Goal: Communication & Community: Answer question/provide support

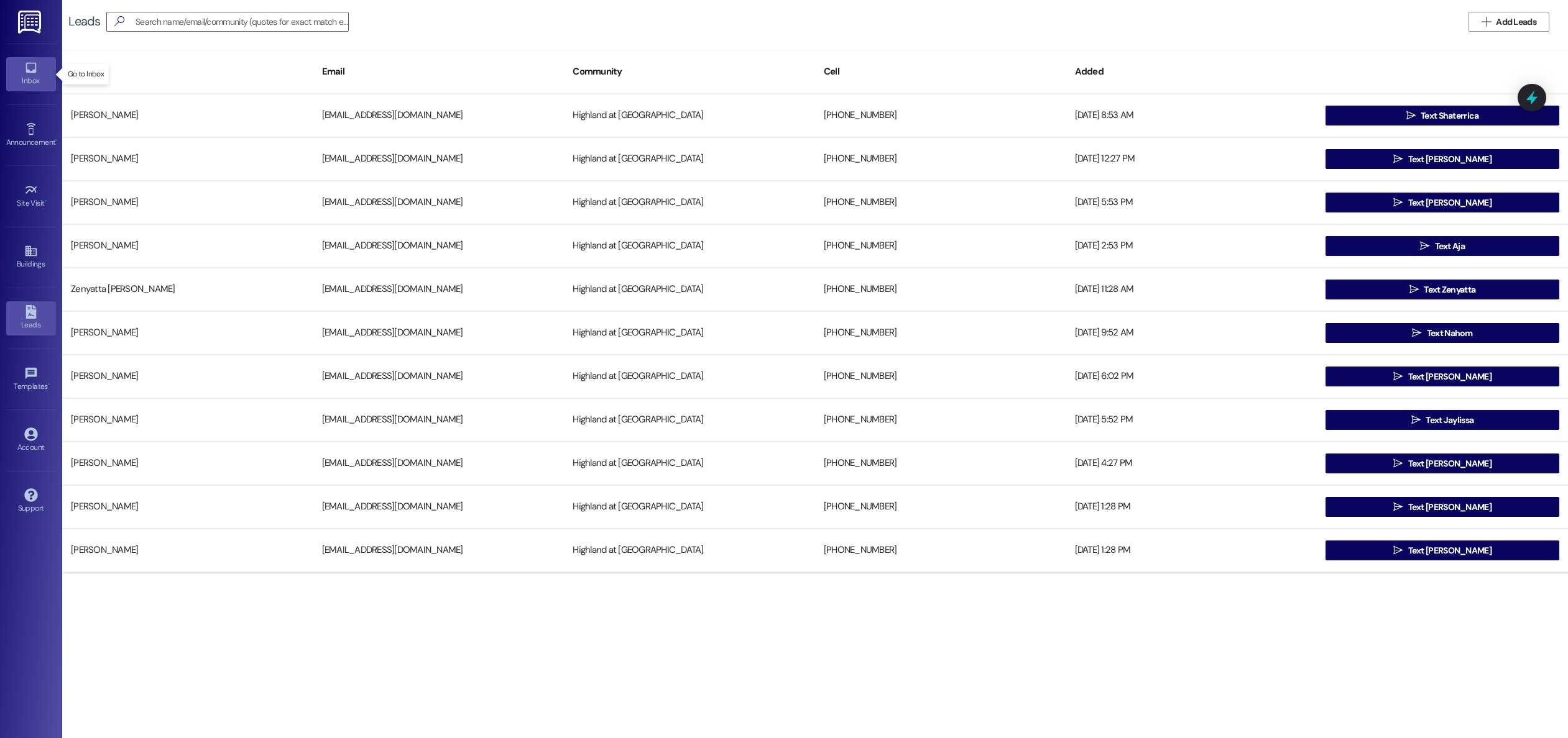
click at [41, 77] on div "Inbox" at bounding box center [31, 81] width 62 height 13
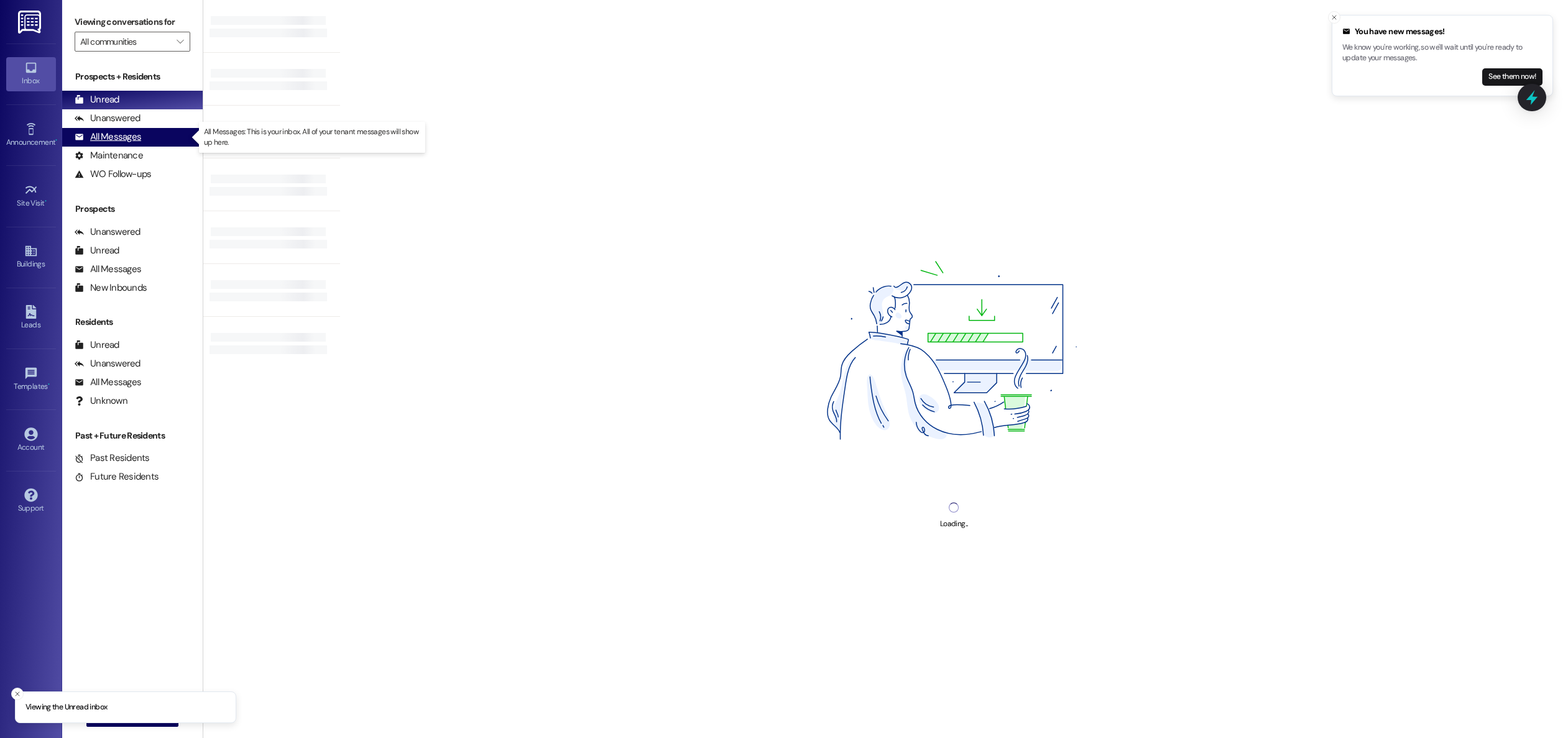
click at [101, 141] on div "All Messages" at bounding box center [108, 137] width 66 height 13
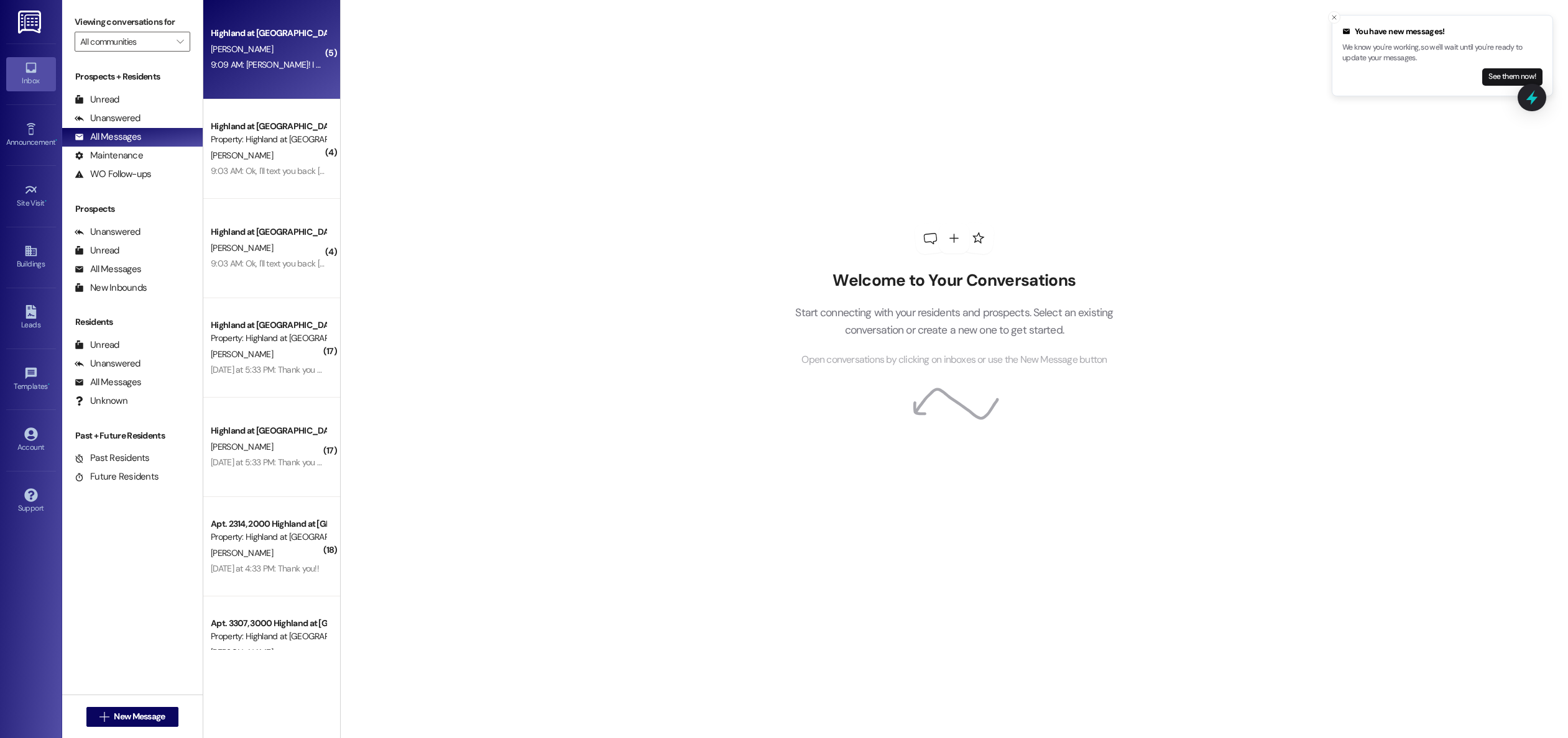
click at [290, 76] on div "Highland at [GEOGRAPHIC_DATA] [PERSON_NAME] 9:09 AM: YAY! I was worried but tha…" at bounding box center [272, 50] width 137 height 99
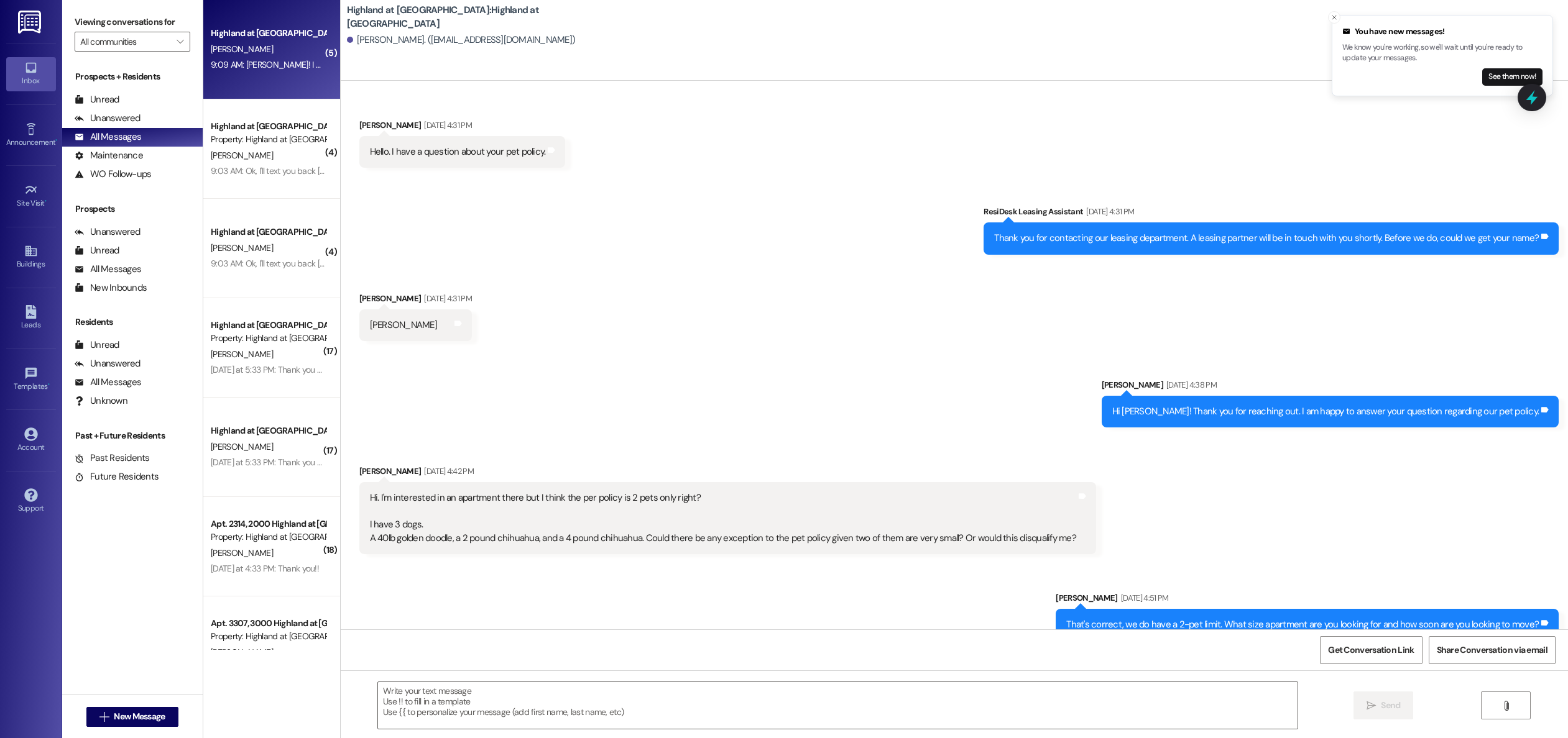
scroll to position [3983, 0]
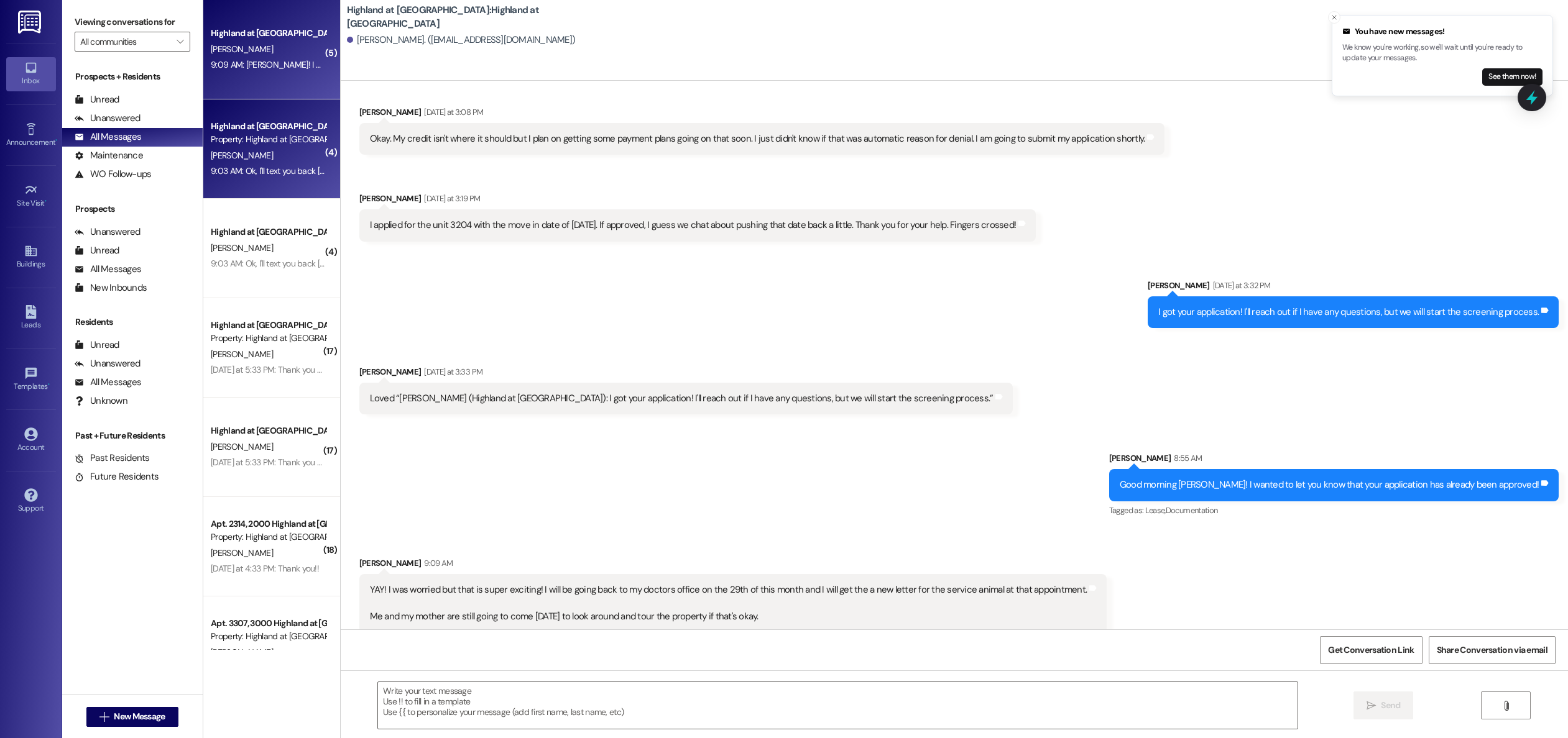
click at [230, 164] on div "9:03 AM: Ok, I'll text you back [DATE] 9:03 AM: Ok, I'll text you back [DATE]" at bounding box center [268, 171] width 118 height 15
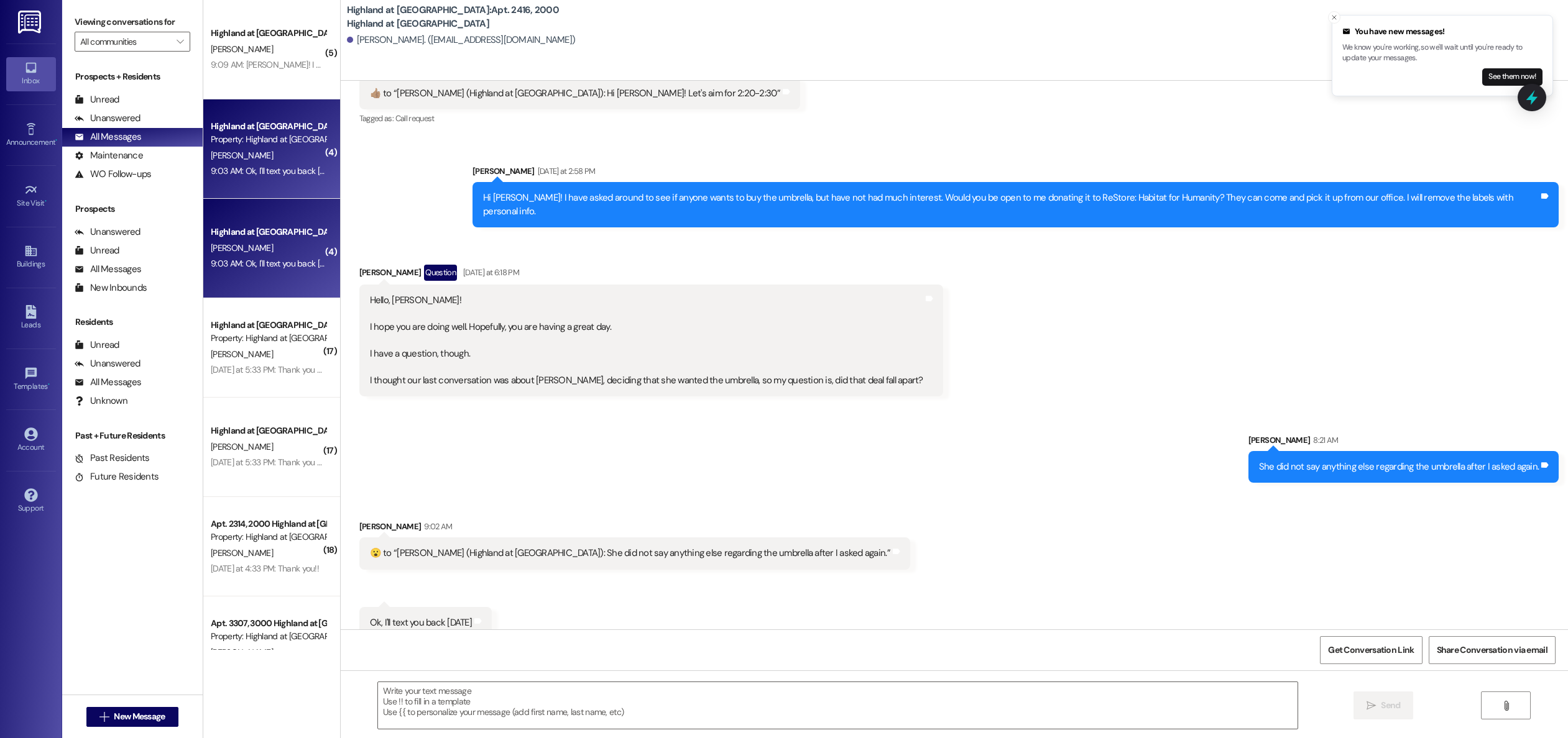
scroll to position [20984, 0]
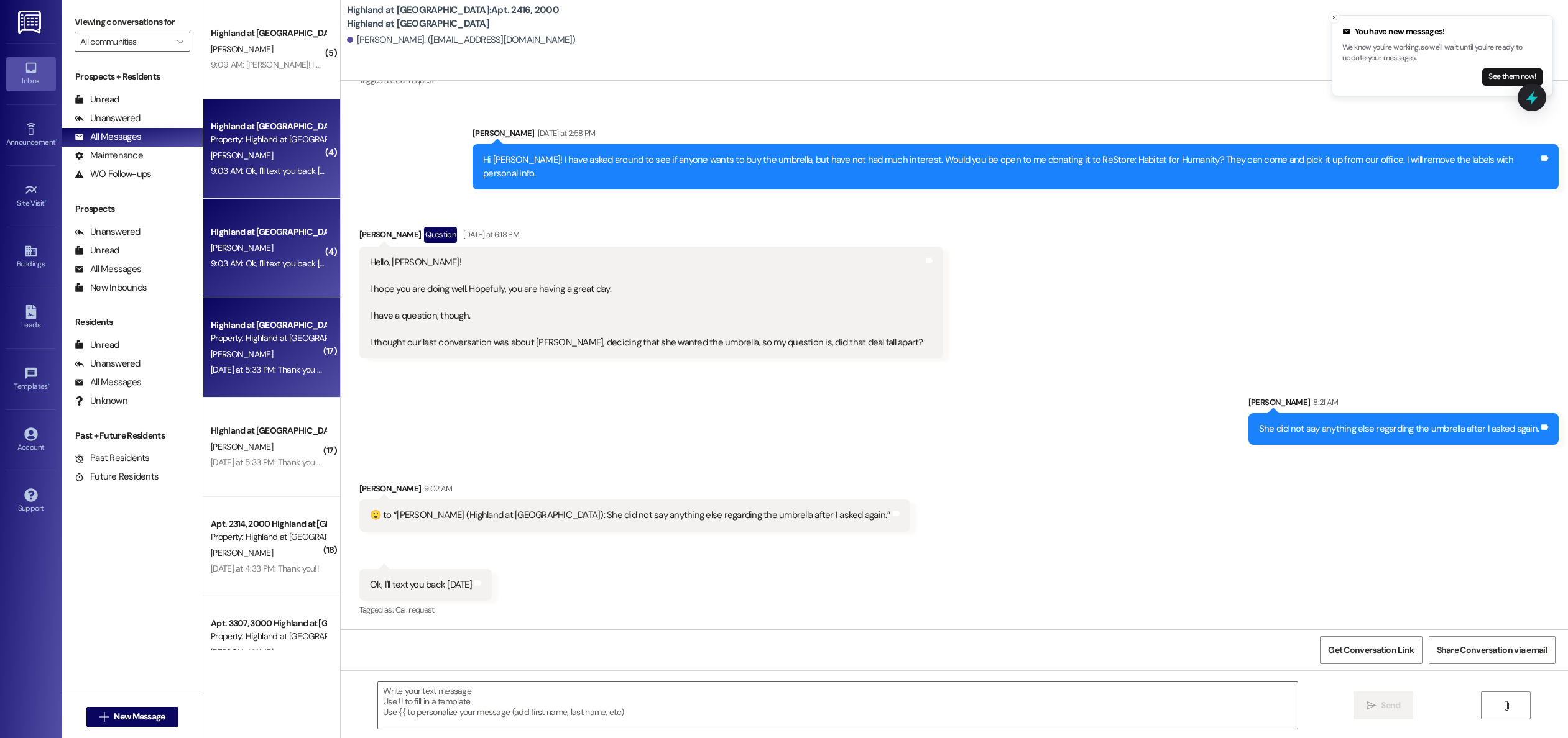
click at [273, 357] on div "[PERSON_NAME]" at bounding box center [268, 355] width 118 height 15
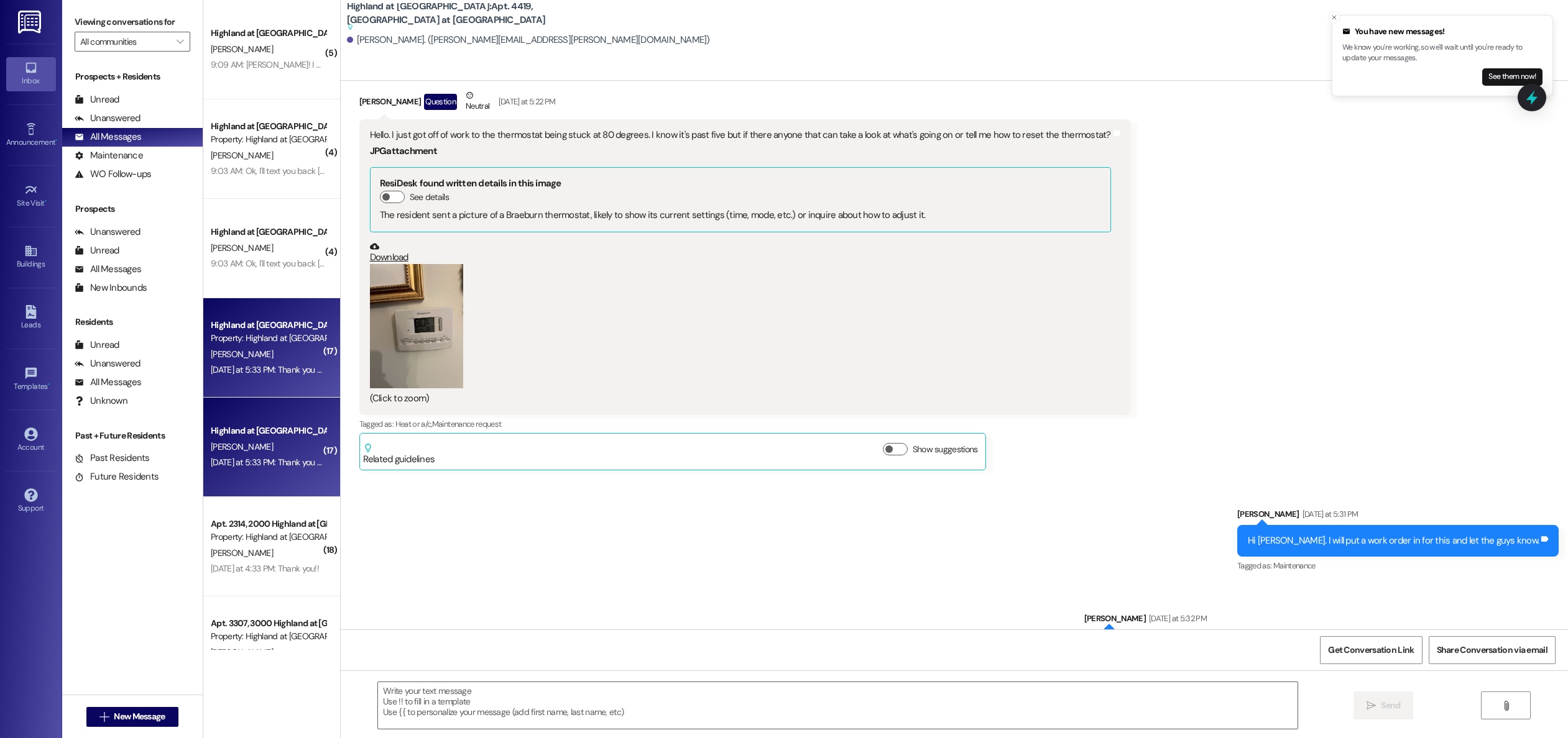
scroll to position [11538, 0]
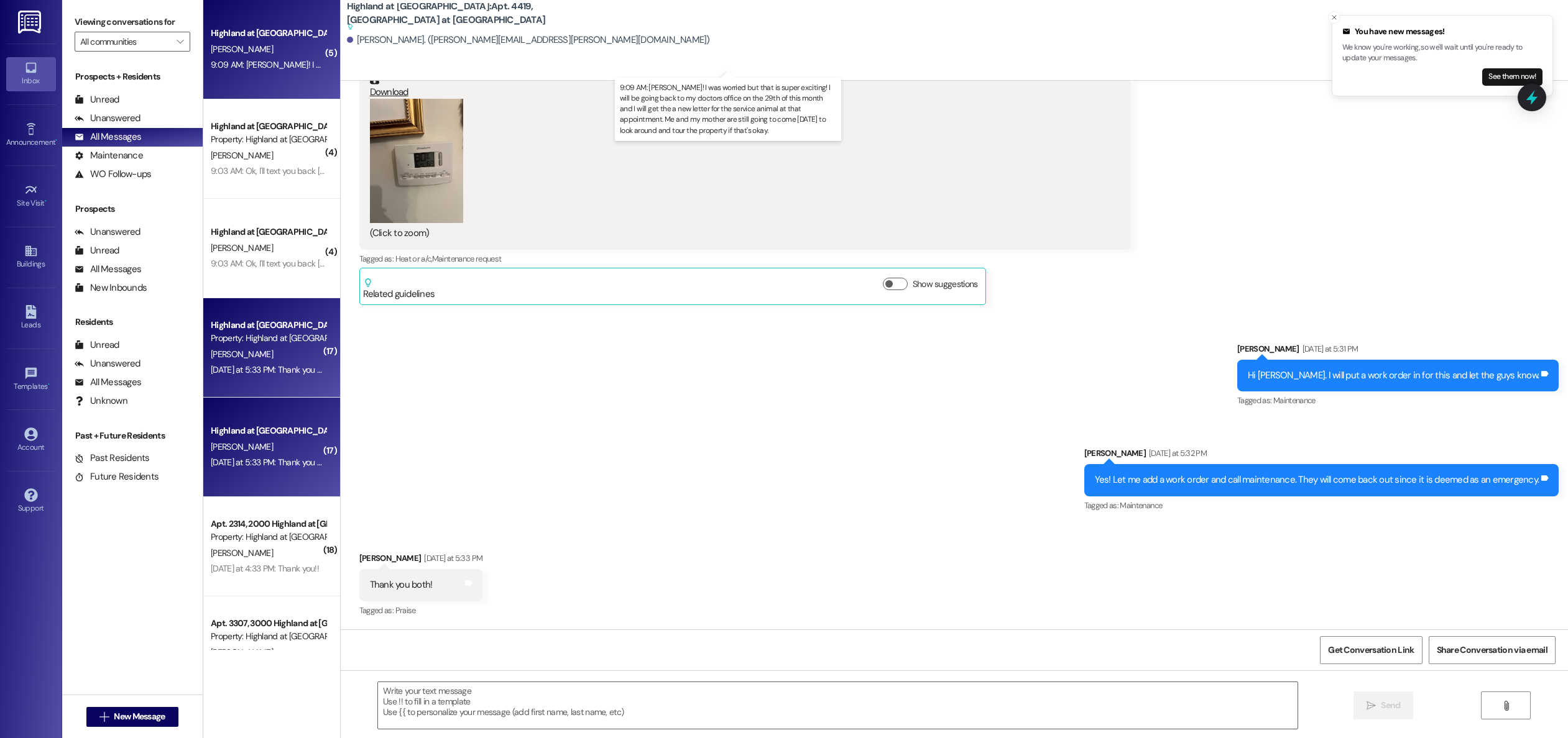
click at [232, 71] on div "9:09 AM: [PERSON_NAME]! I was worried but that is super exciting! I will be goi…" at bounding box center [760, 64] width 1099 height 11
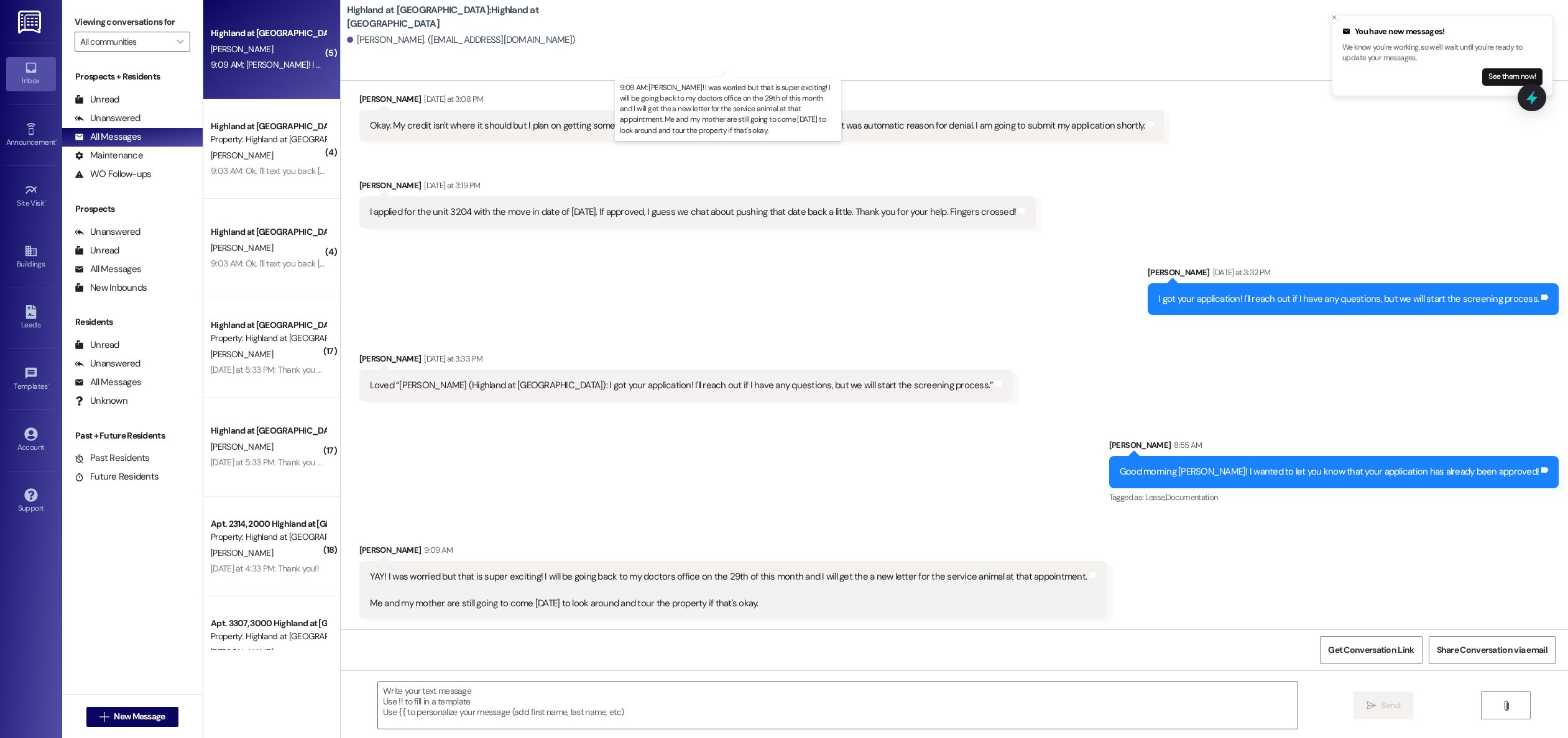
scroll to position [3983, 0]
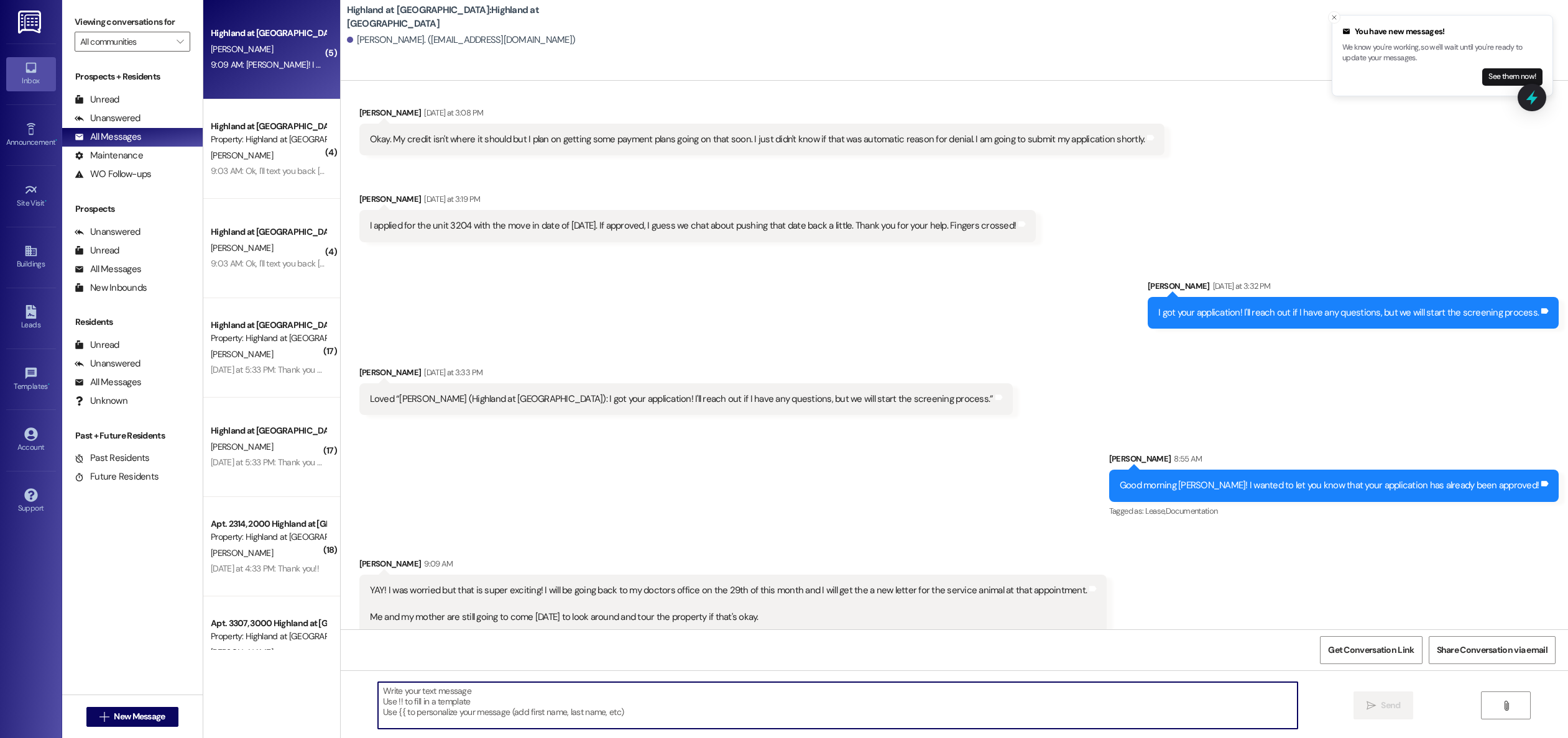
click at [578, 694] on textarea at bounding box center [838, 705] width 920 height 46
type textarea "Yes we look forward to seeing you"
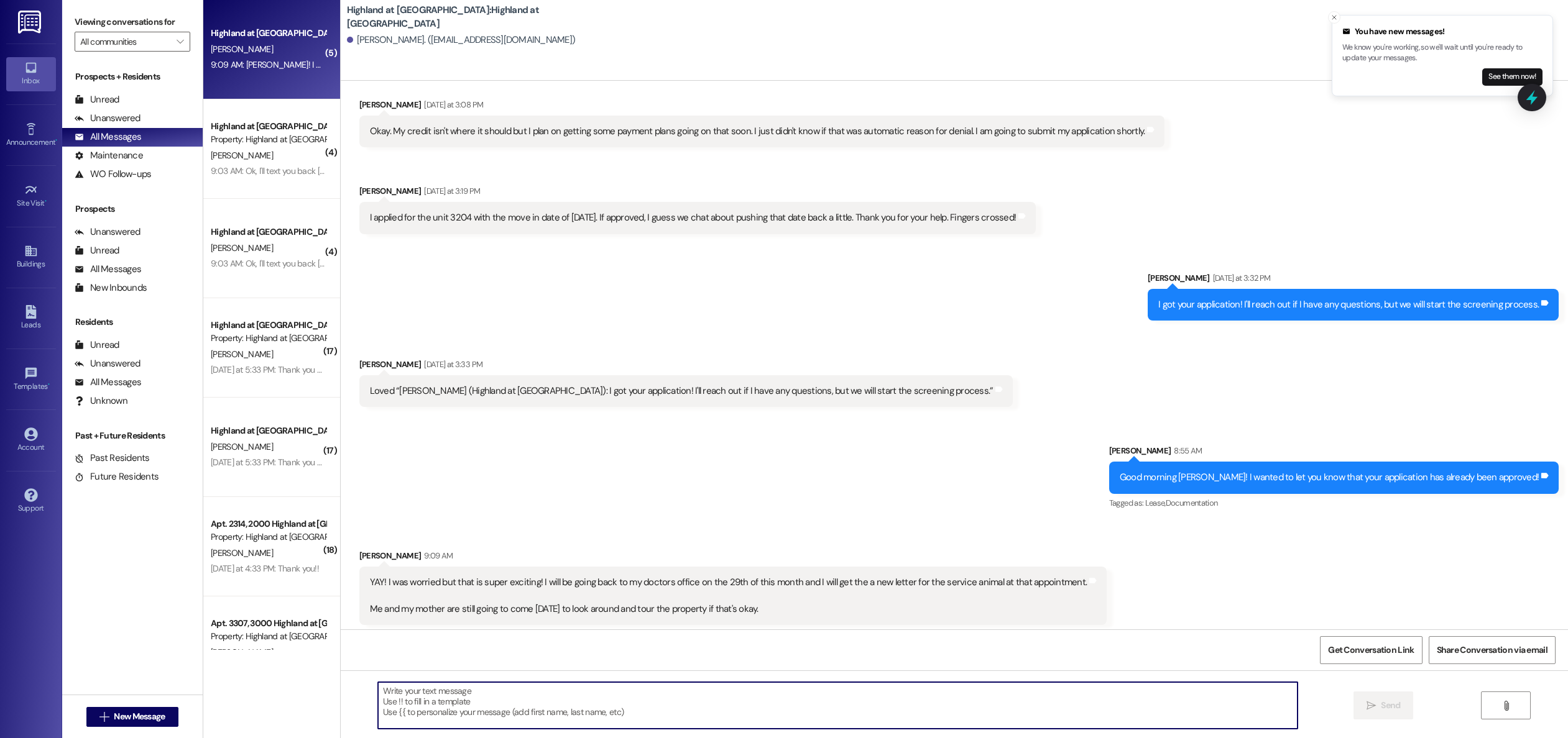
scroll to position [4070, 0]
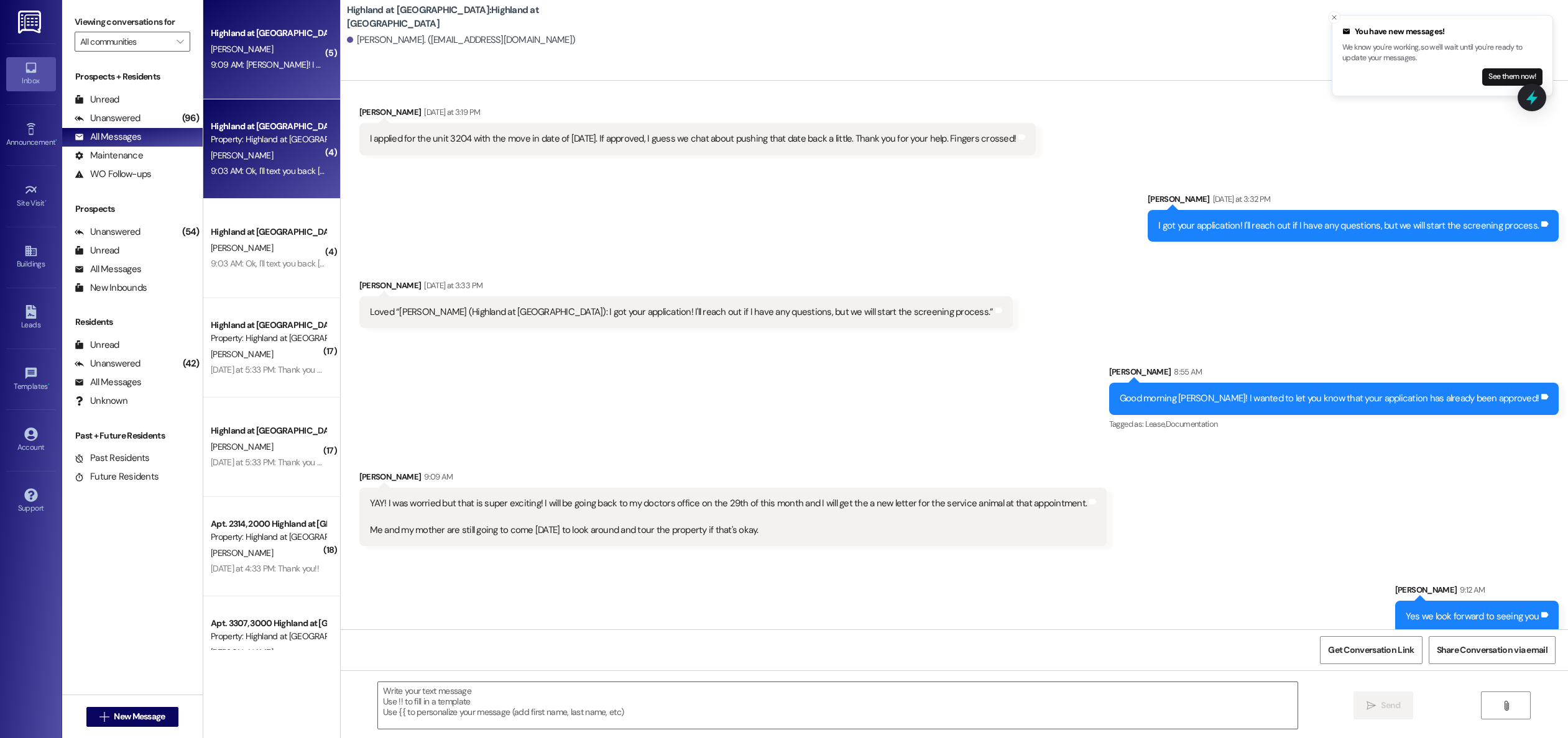
click at [237, 142] on div "Property: Highland at [GEOGRAPHIC_DATA]" at bounding box center [268, 140] width 115 height 13
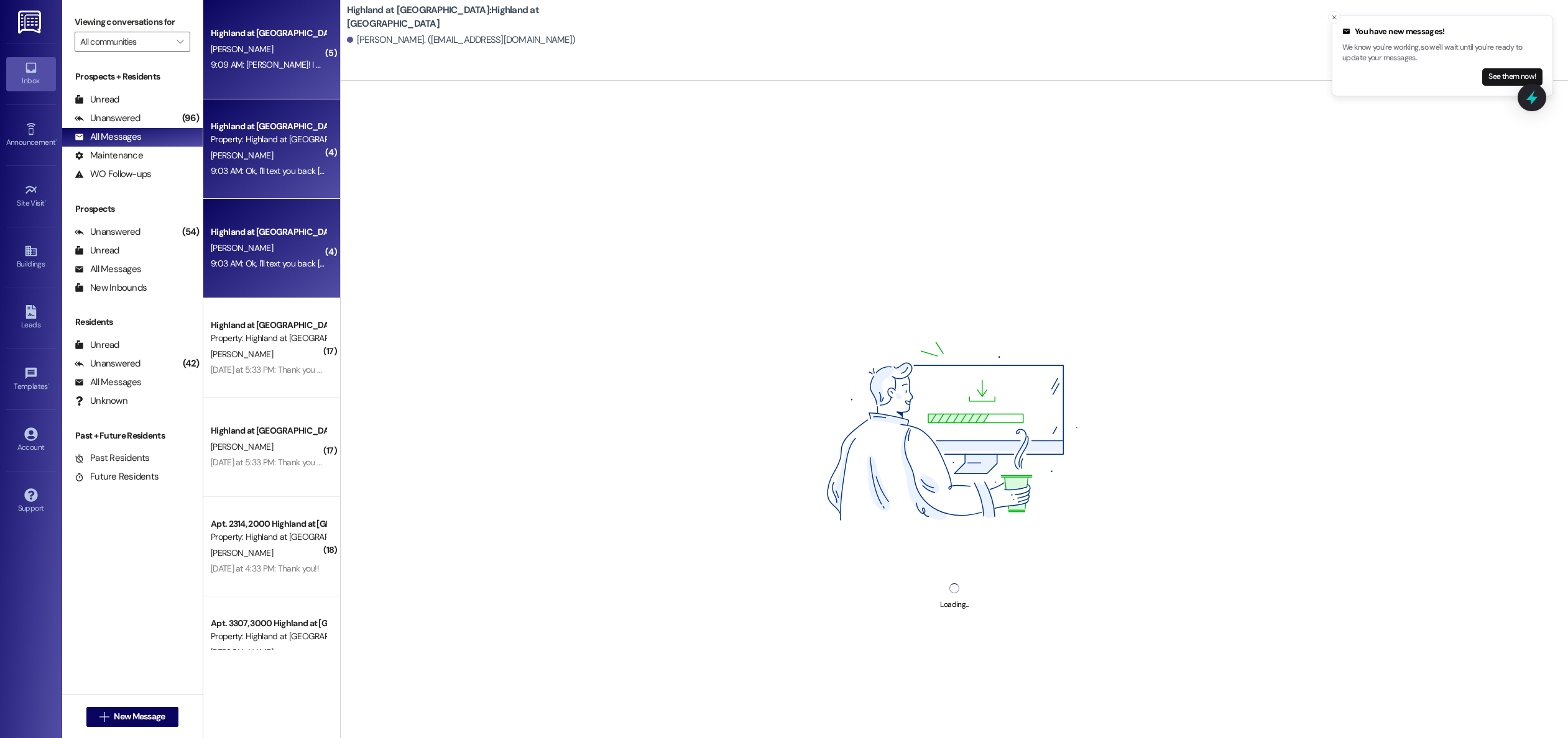
click at [259, 68] on div "9:09 AM: [PERSON_NAME]! I was worried but that is super exciting! I will be goi…" at bounding box center [760, 64] width 1099 height 11
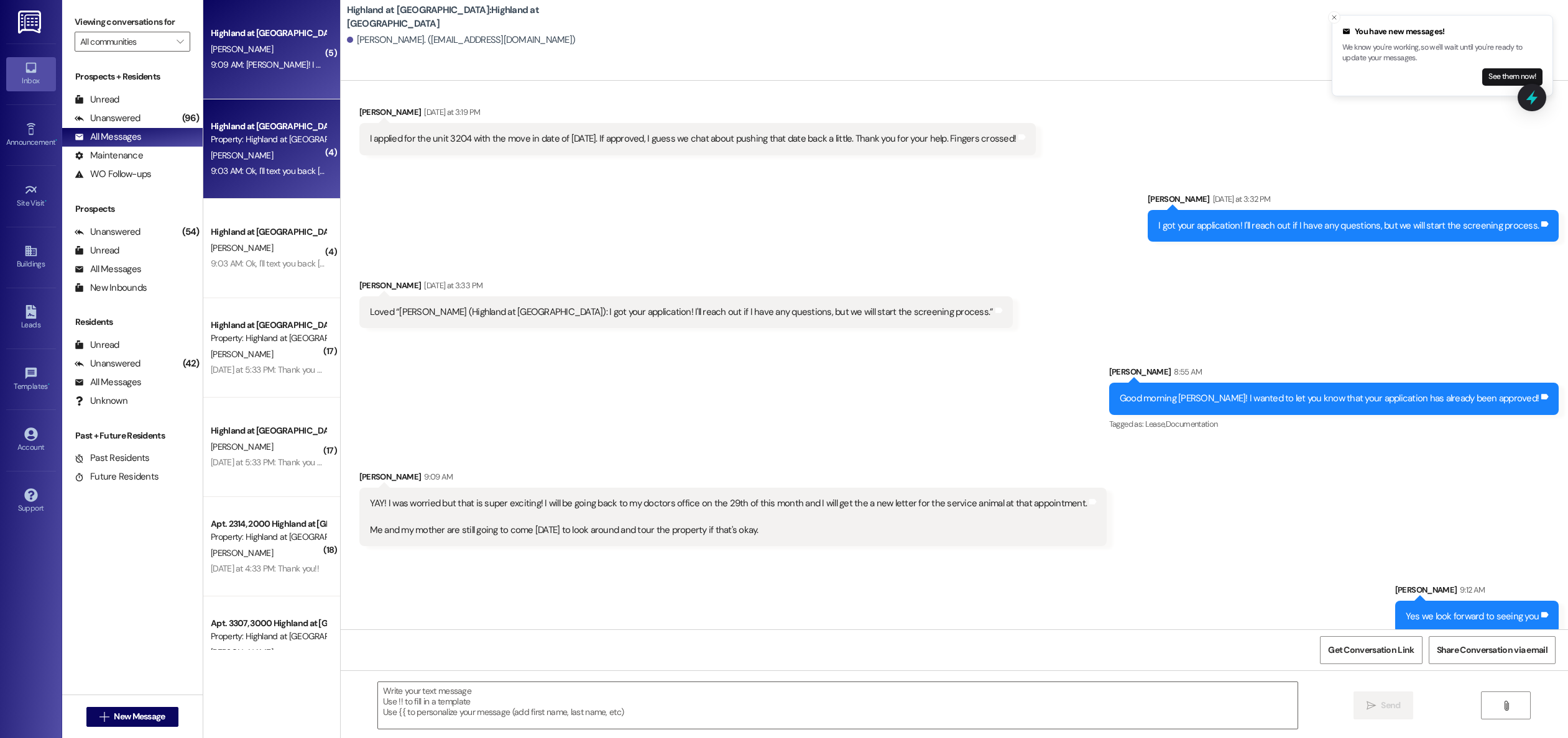
click at [229, 156] on span "[PERSON_NAME]" at bounding box center [242, 155] width 62 height 11
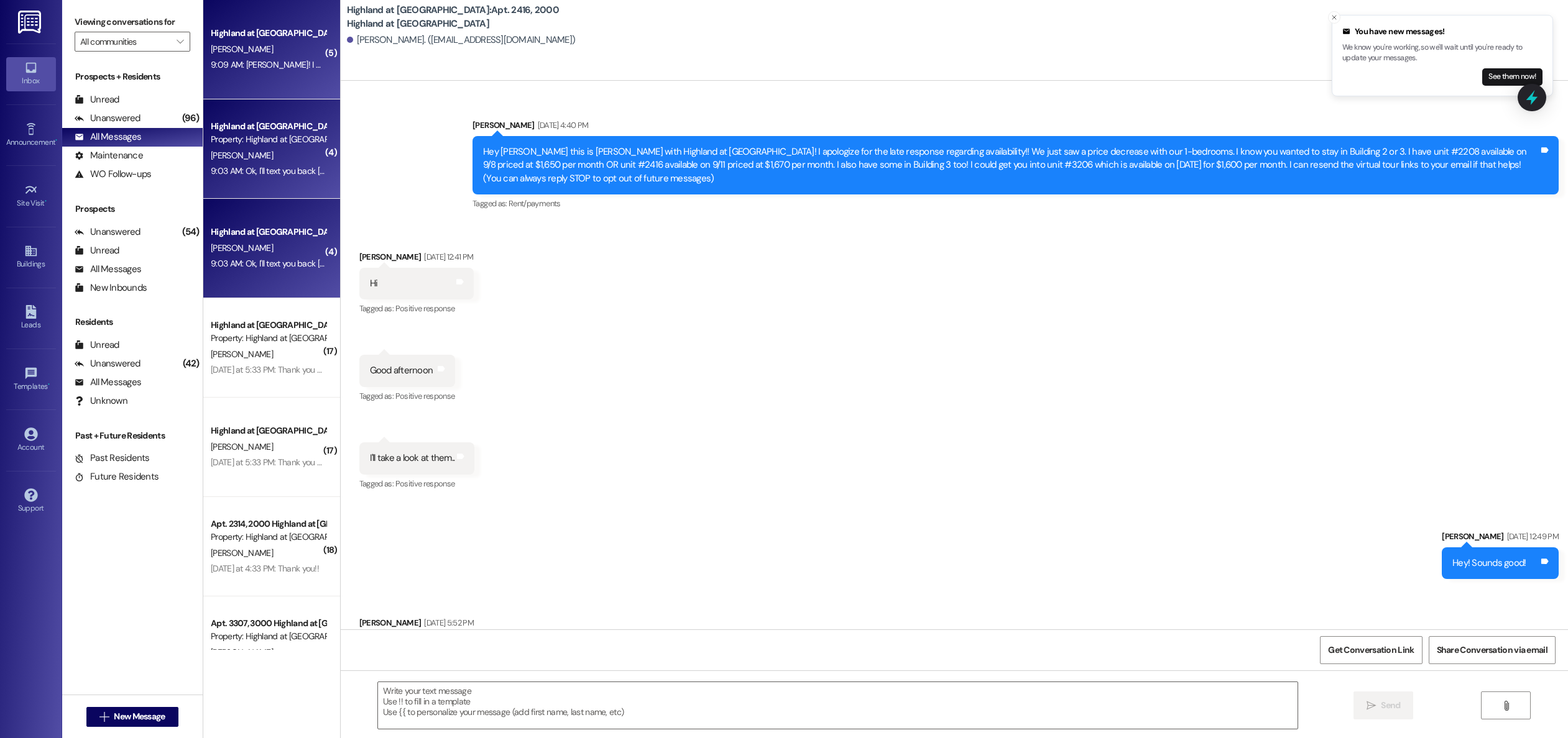
click at [223, 95] on div "Highland at [GEOGRAPHIC_DATA] [PERSON_NAME] 9:09 AM: YAY! I was worried but tha…" at bounding box center [272, 50] width 137 height 99
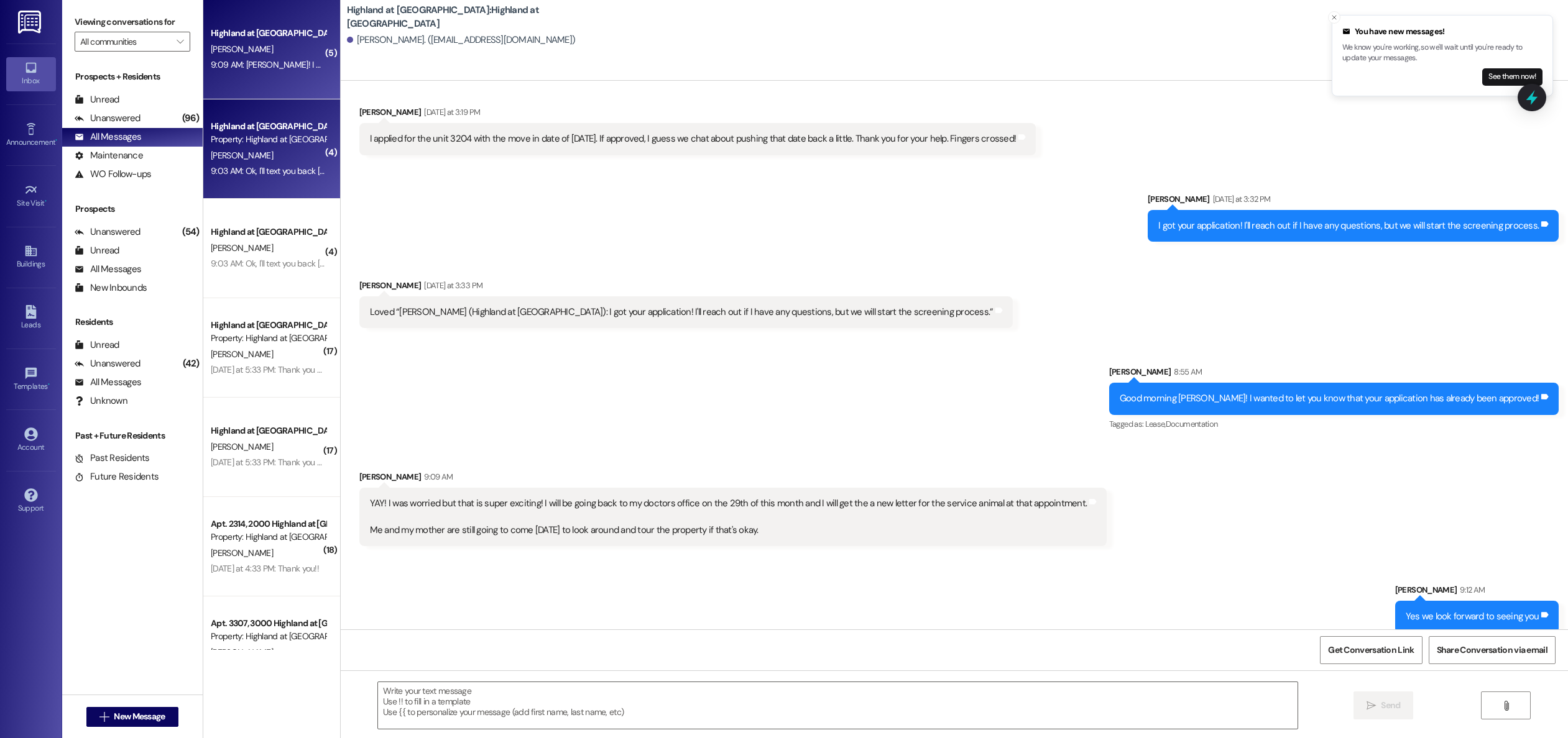
click at [263, 160] on div "[PERSON_NAME]" at bounding box center [268, 156] width 118 height 15
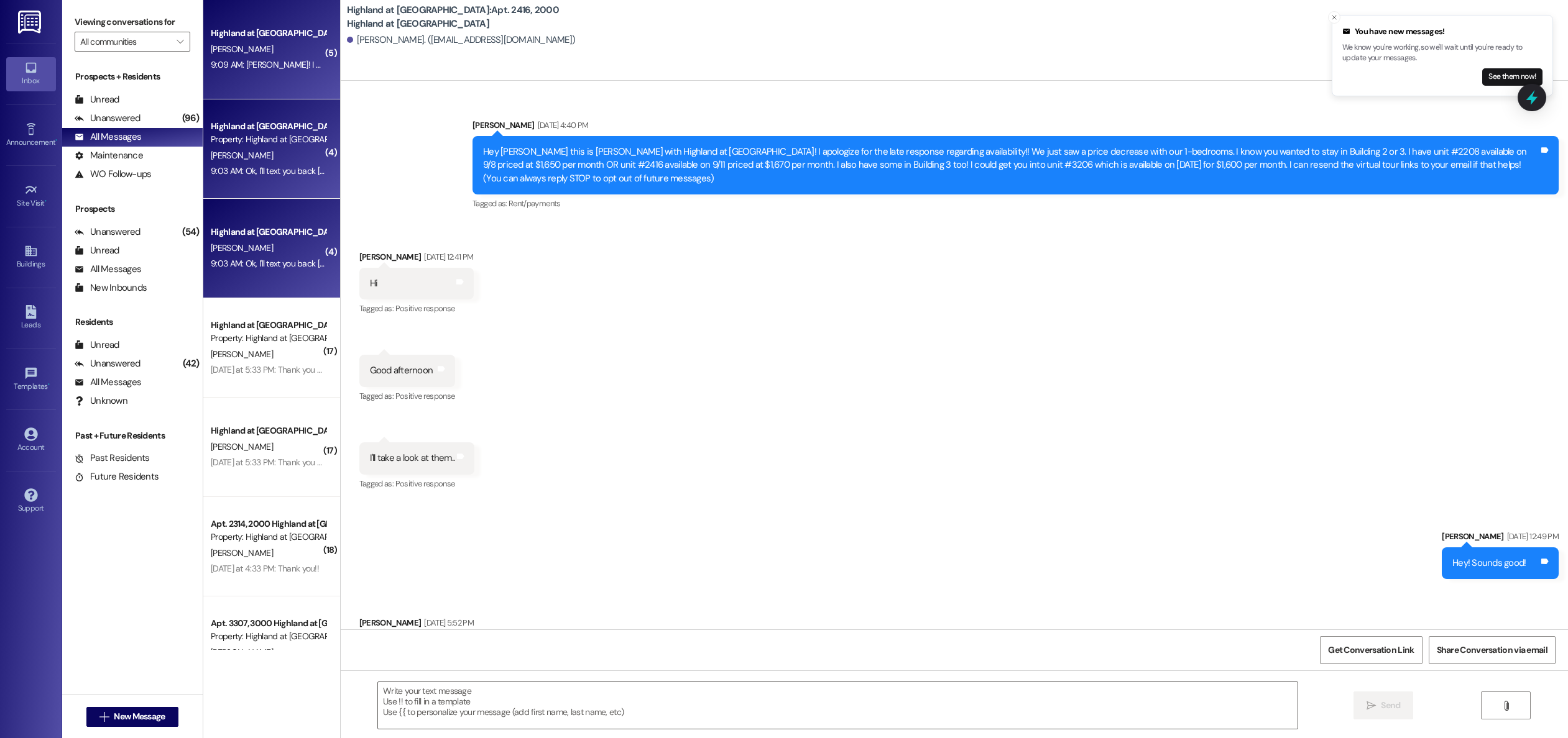
scroll to position [1953, 0]
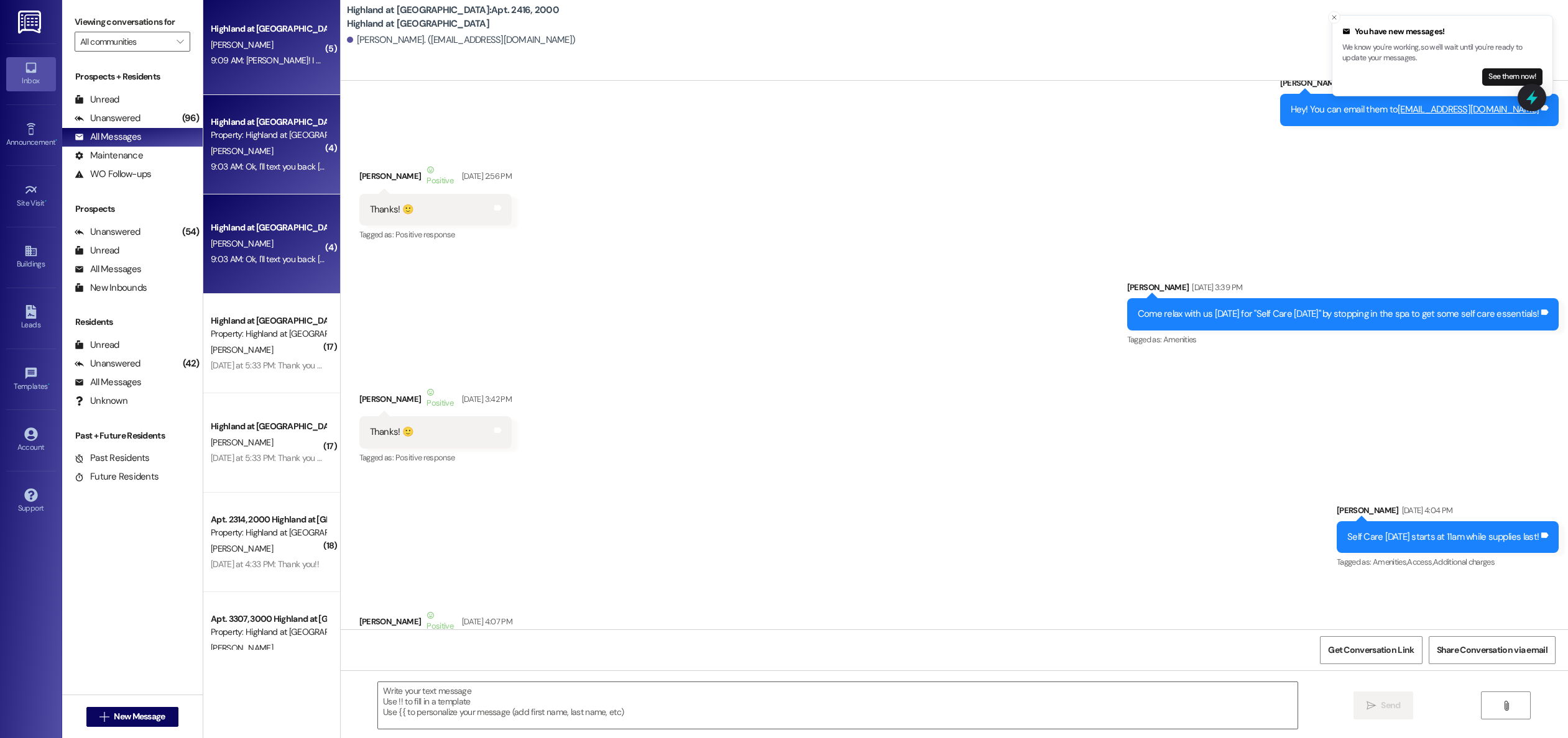
click at [237, 55] on div "( 5 ) Highland at [GEOGRAPHIC_DATA] [PERSON_NAME] 9:09 AM: YAY! I was worried b…" at bounding box center [272, 324] width 137 height 650
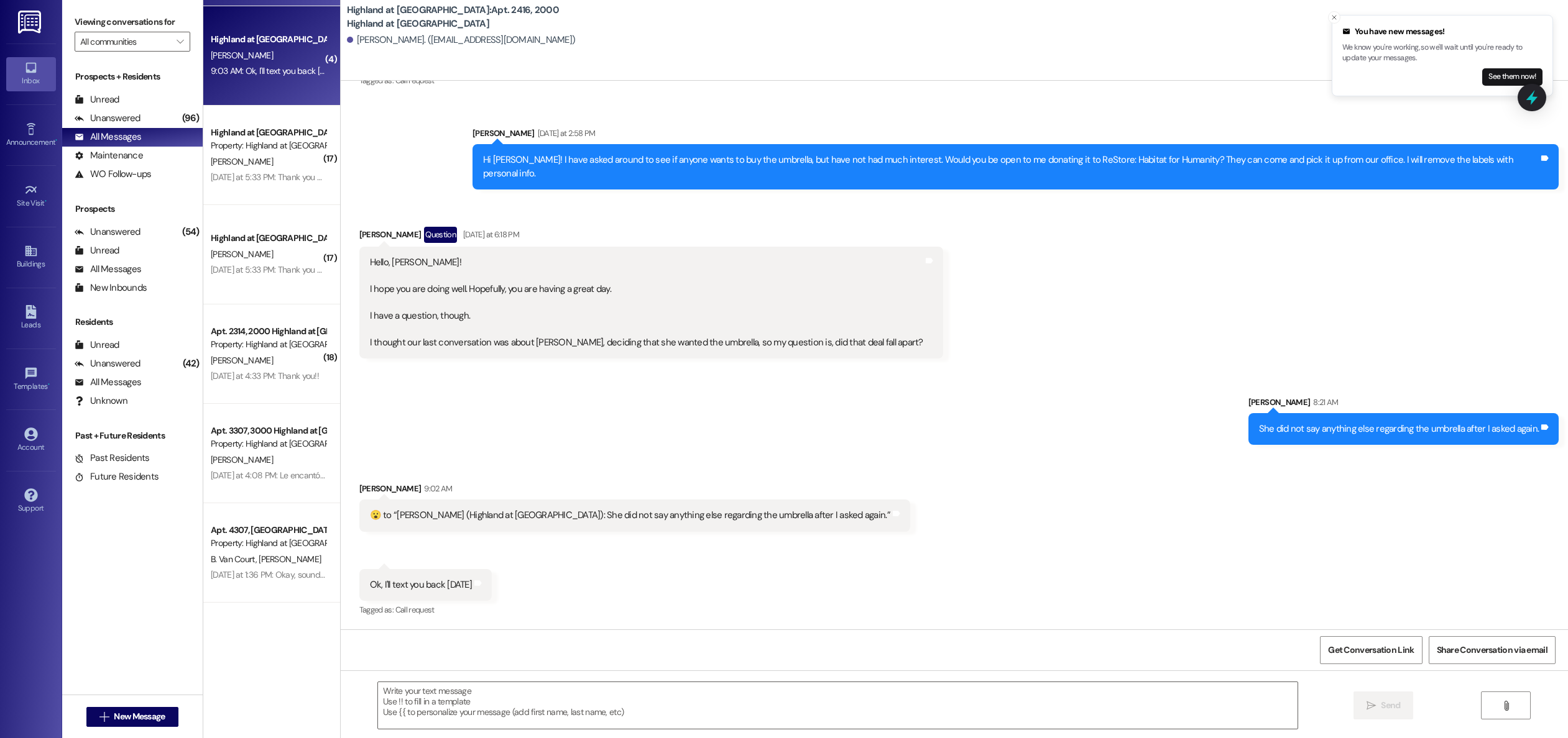
scroll to position [0, 0]
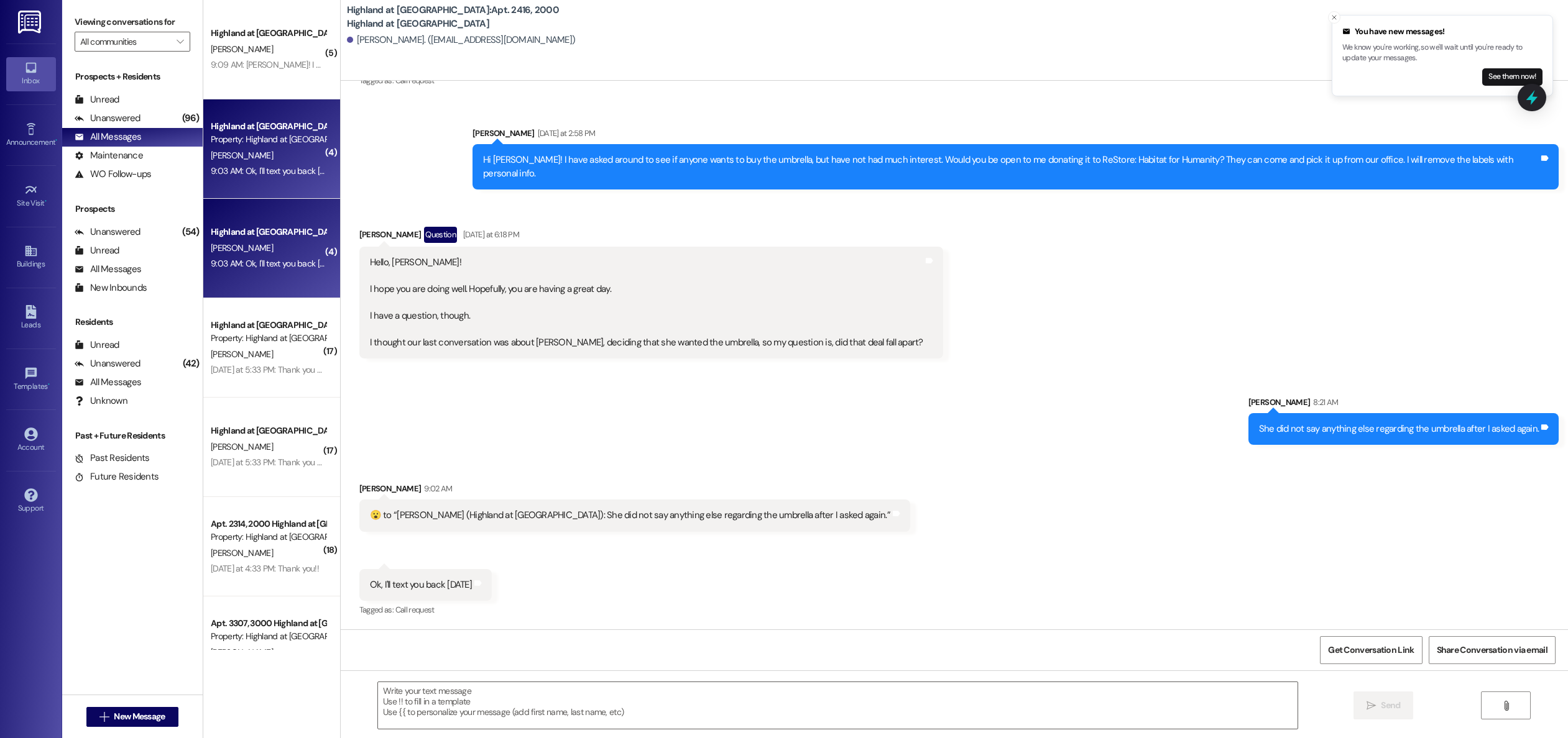
click at [771, 99] on div "Received via SMS [PERSON_NAME] [DATE] 1:22 PM  ​👍🏽​ to “ [PERSON_NAME] (Highlan…" at bounding box center [954, 46] width 1227 height 105
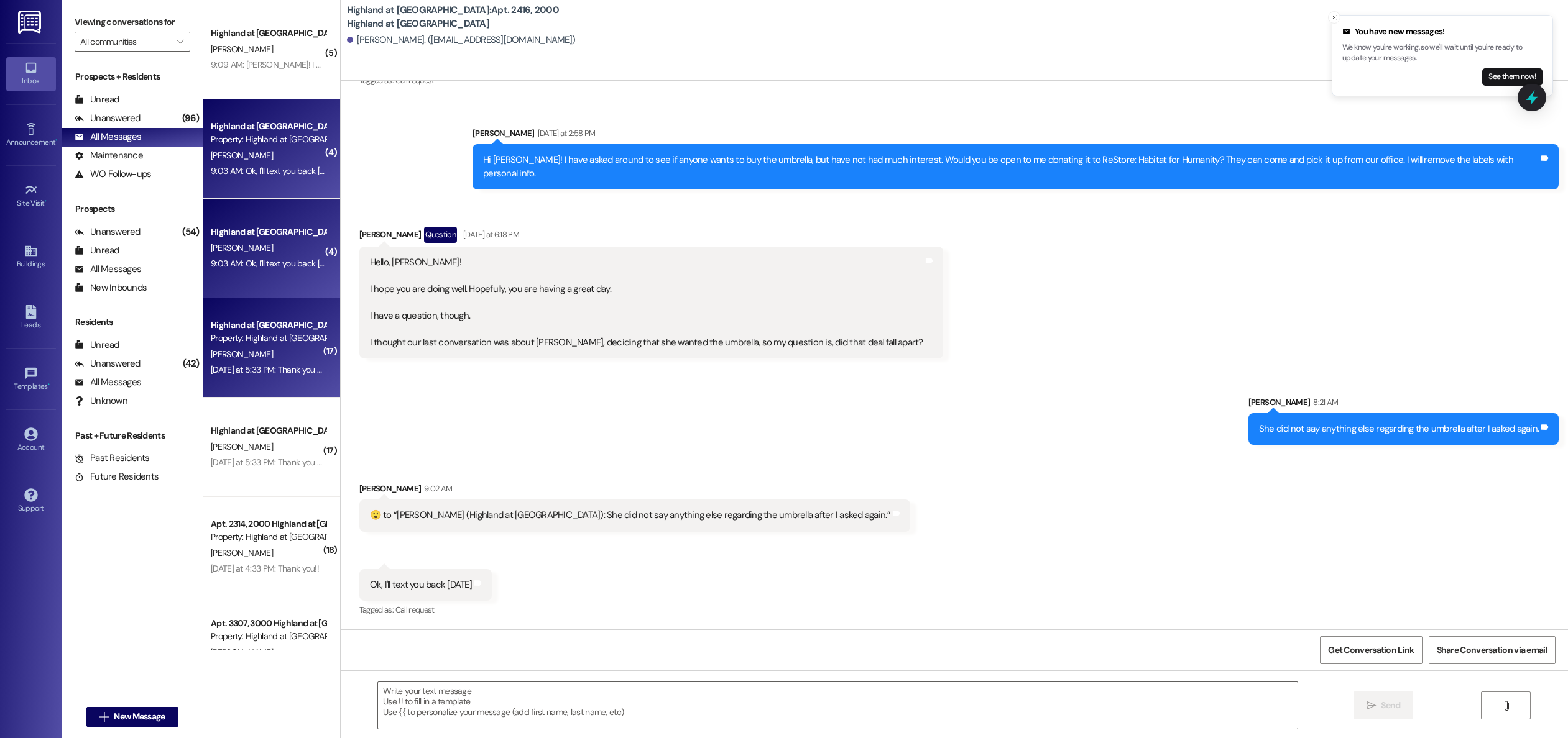
click at [236, 328] on div "Highland at [GEOGRAPHIC_DATA]" at bounding box center [268, 325] width 115 height 13
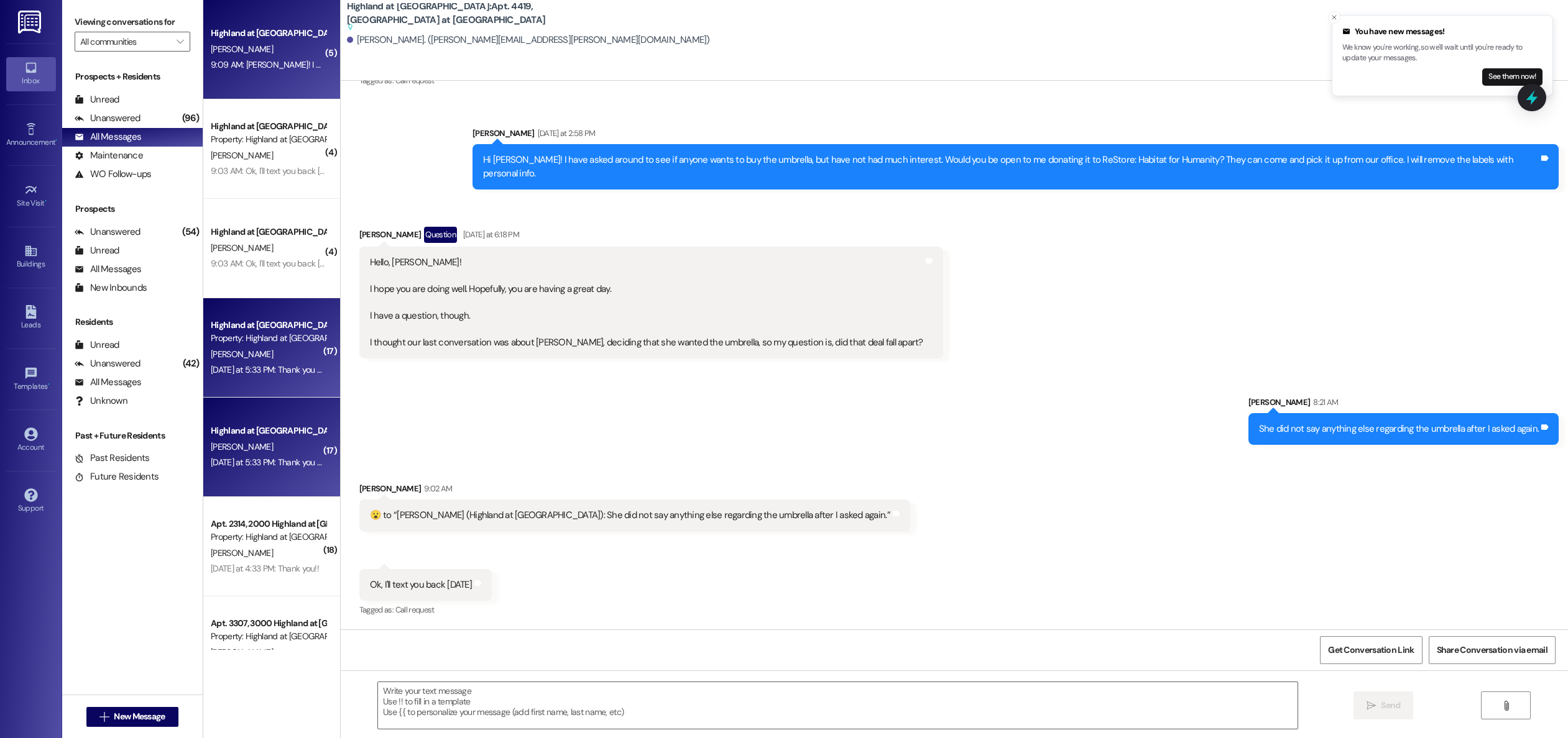
click at [235, 54] on span "[PERSON_NAME]" at bounding box center [242, 49] width 62 height 11
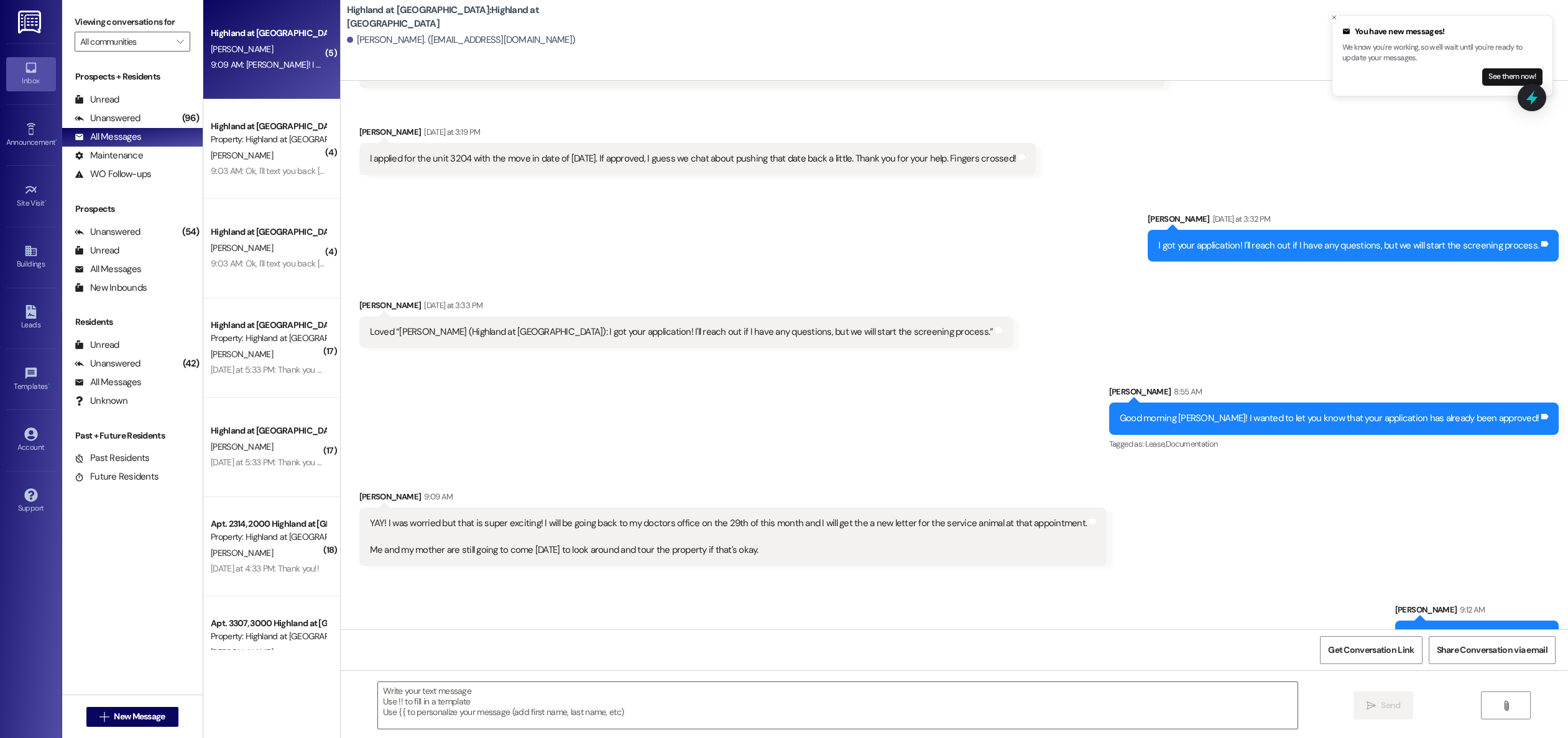
scroll to position [4070, 0]
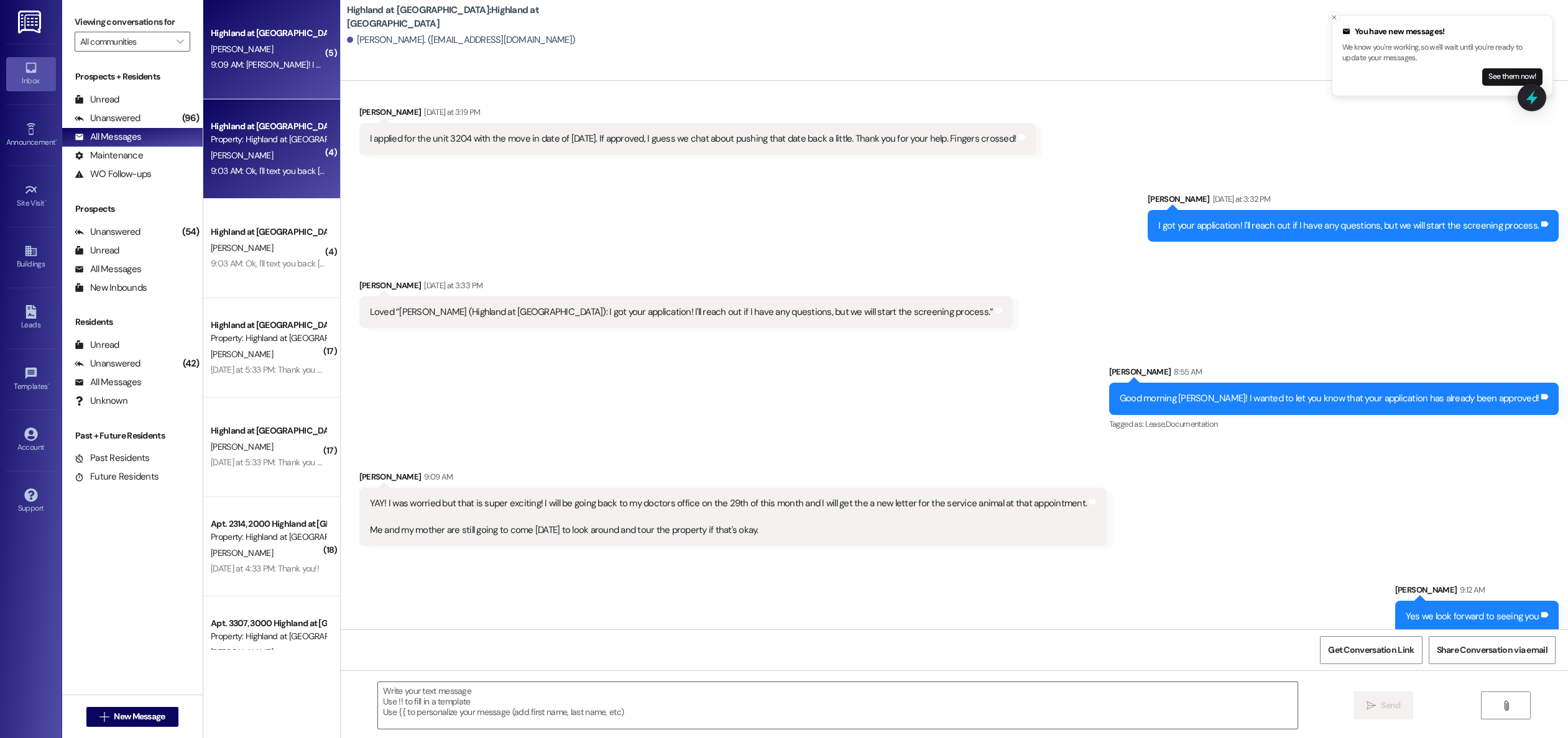
click at [209, 149] on div "[PERSON_NAME]" at bounding box center [268, 156] width 118 height 15
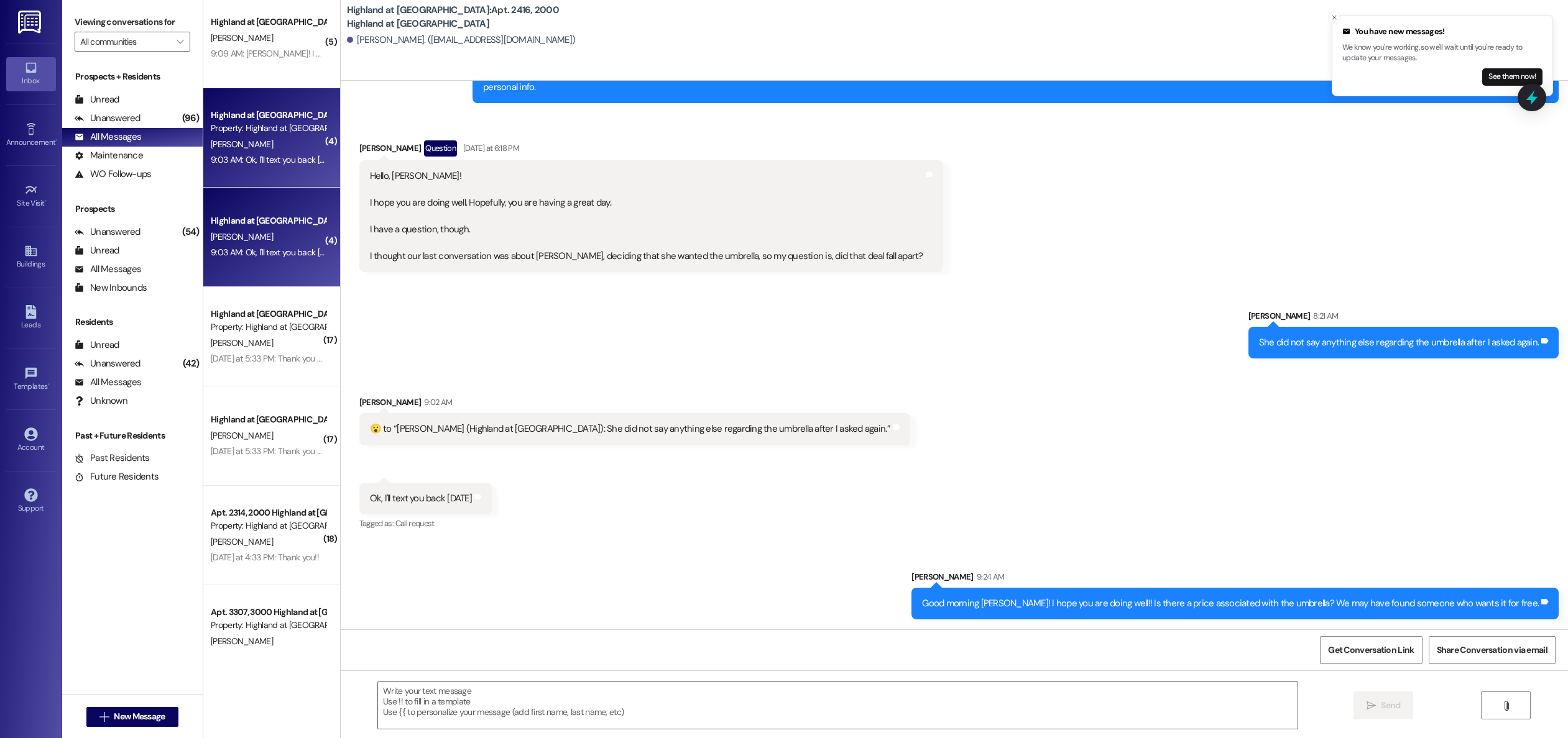
scroll to position [21070, 0]
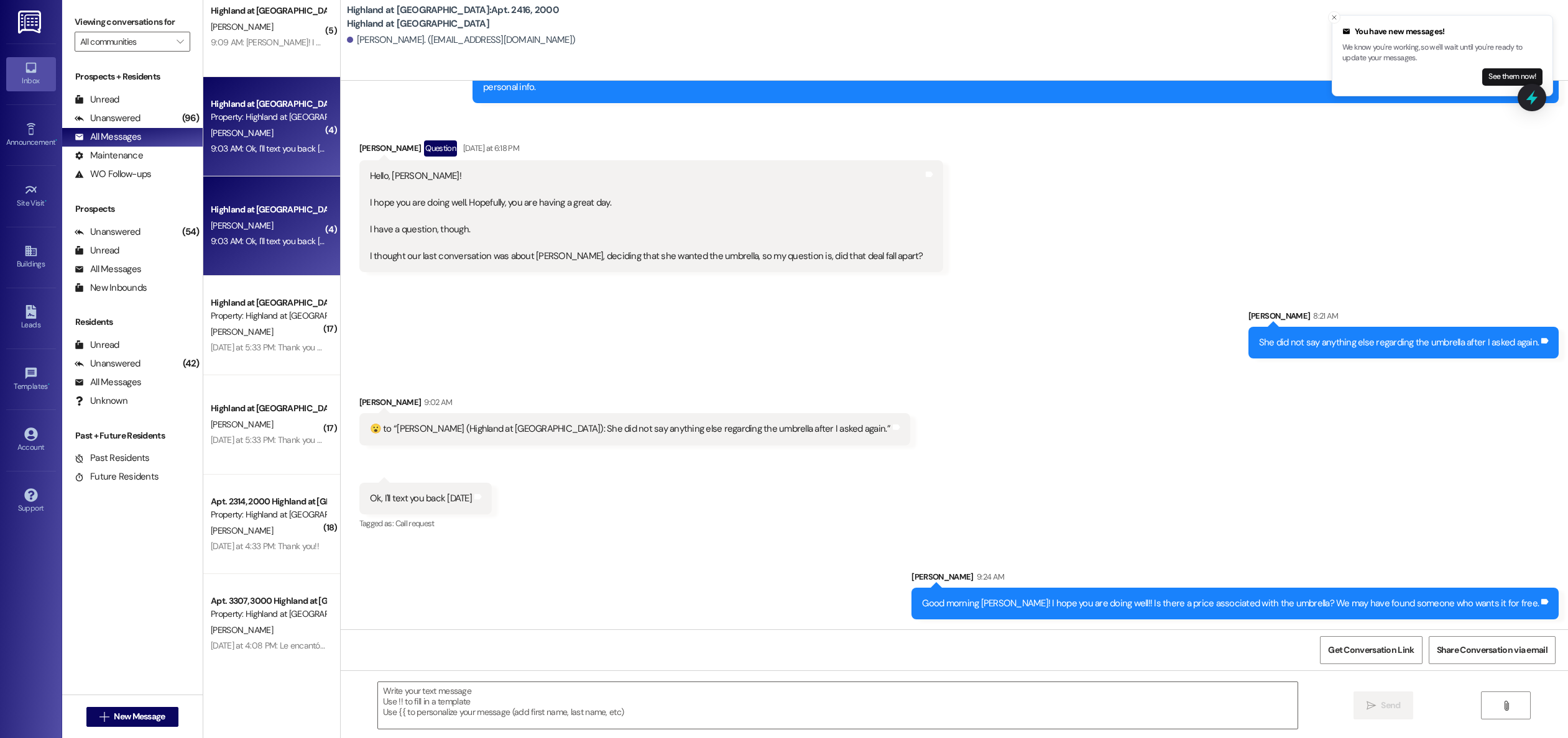
click at [221, 32] on div "( 5 ) Highland at [GEOGRAPHIC_DATA] [PERSON_NAME] 9:09 AM: YAY! I was worried b…" at bounding box center [272, 324] width 137 height 650
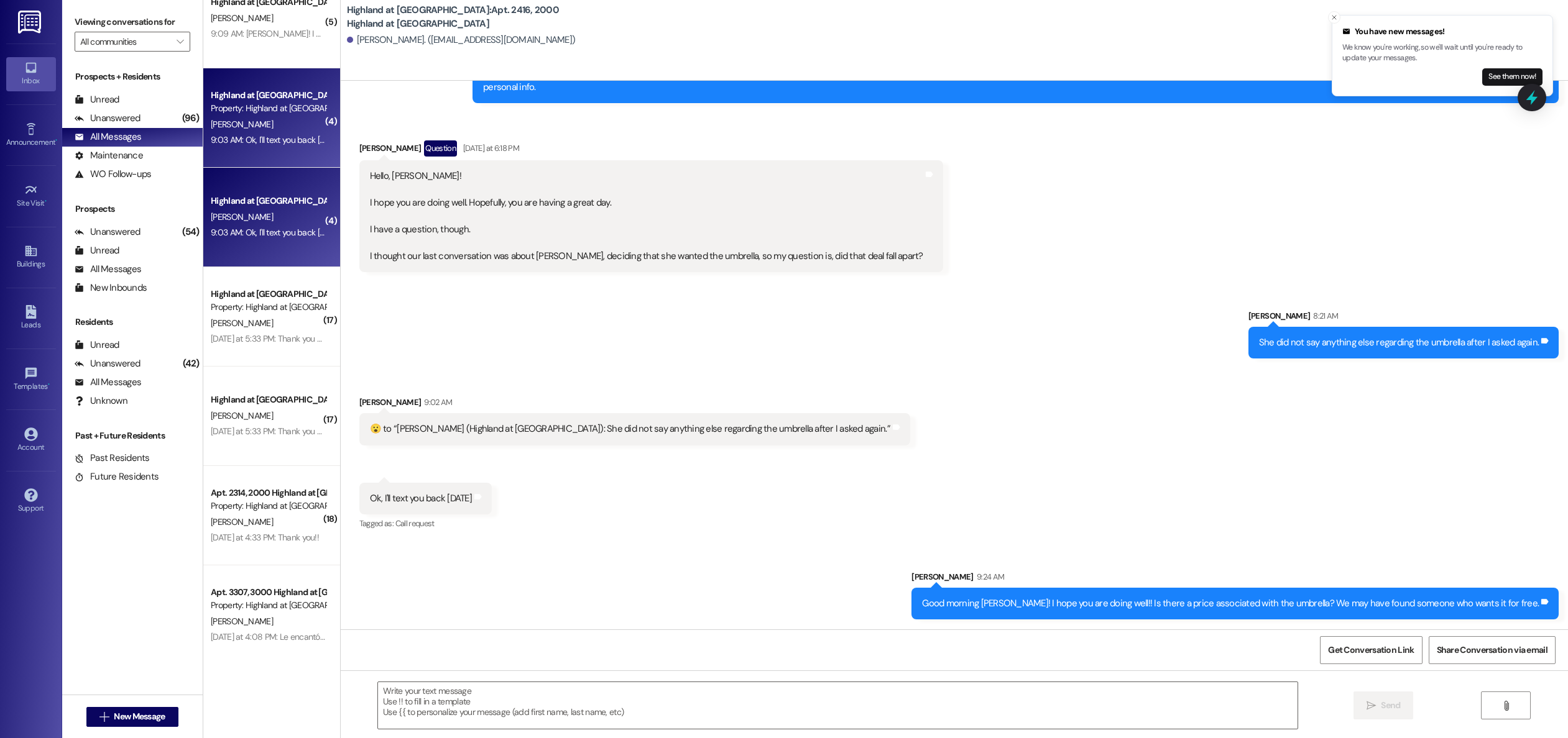
click at [221, 32] on div "( 5 ) Highland at [GEOGRAPHIC_DATA] [PERSON_NAME] 9:09 AM: YAY! I was worried b…" at bounding box center [272, 324] width 137 height 650
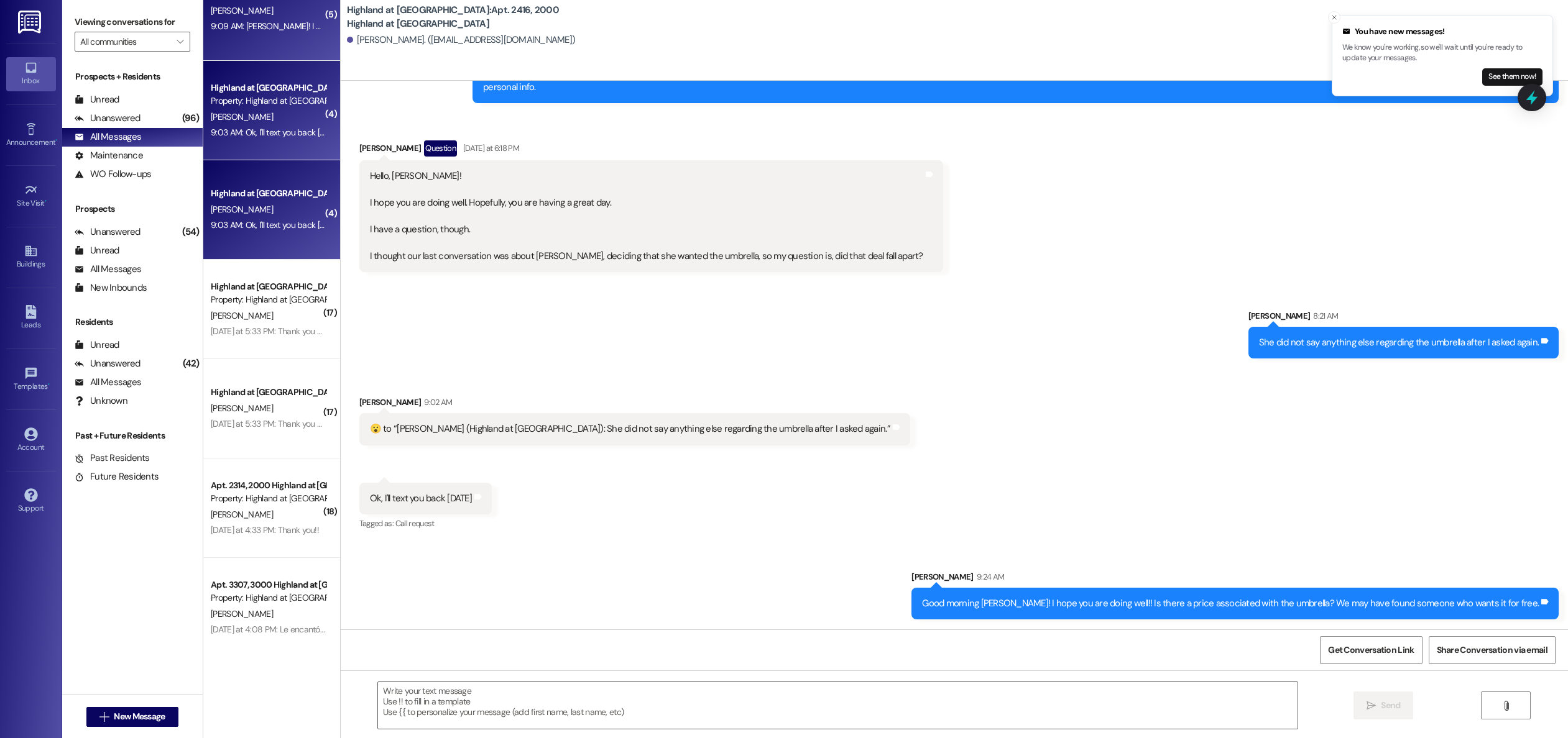
scroll to position [40, 0]
click at [228, 26] on div "( 5 ) Highland at [GEOGRAPHIC_DATA] [PERSON_NAME] 9:09 AM: YAY! I was worried b…" at bounding box center [272, 324] width 137 height 650
click at [251, 36] on div "Highland at [GEOGRAPHIC_DATA] [PERSON_NAME] 9:09 AM: YAY! I was worried but tha…" at bounding box center [272, 10] width 137 height 99
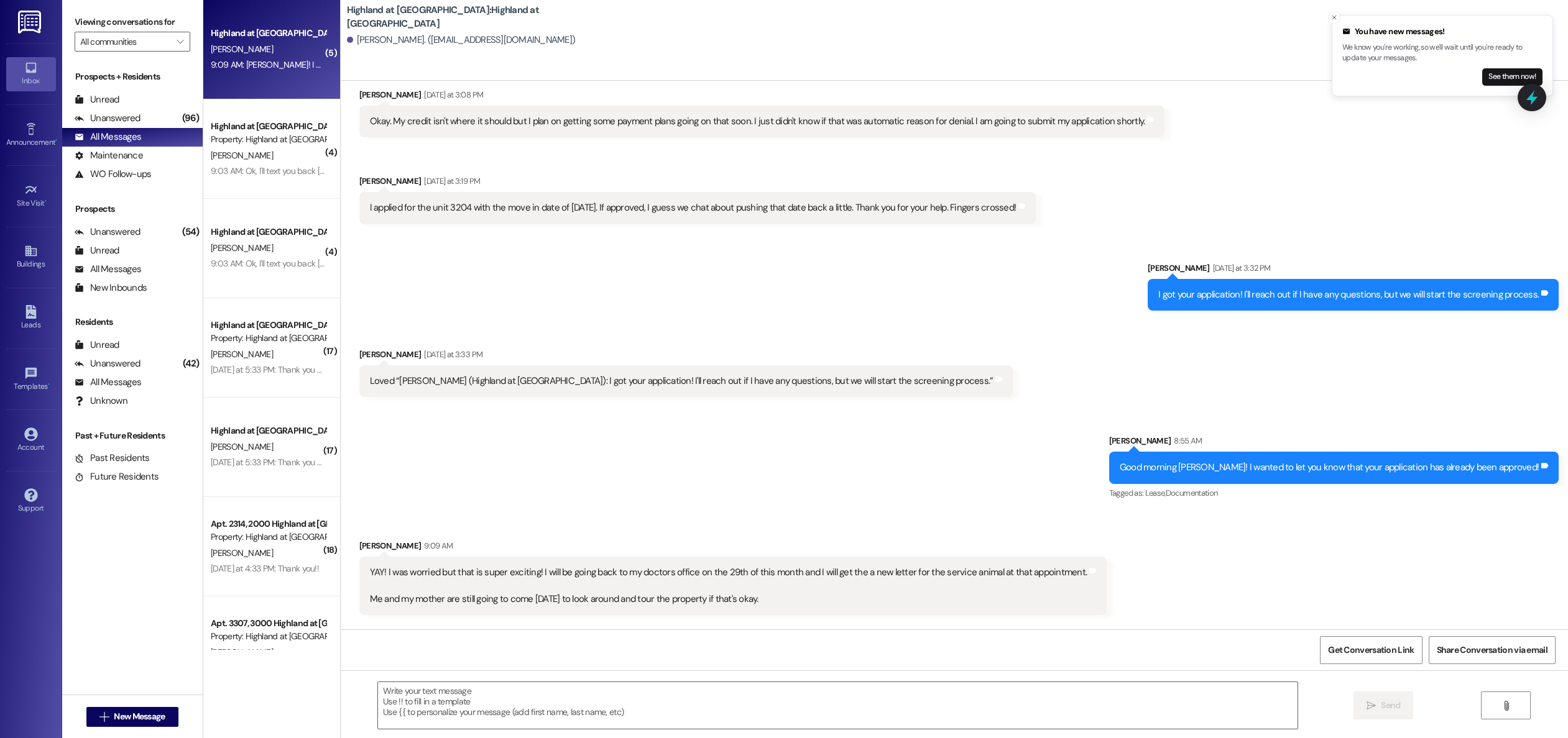
scroll to position [4070, 0]
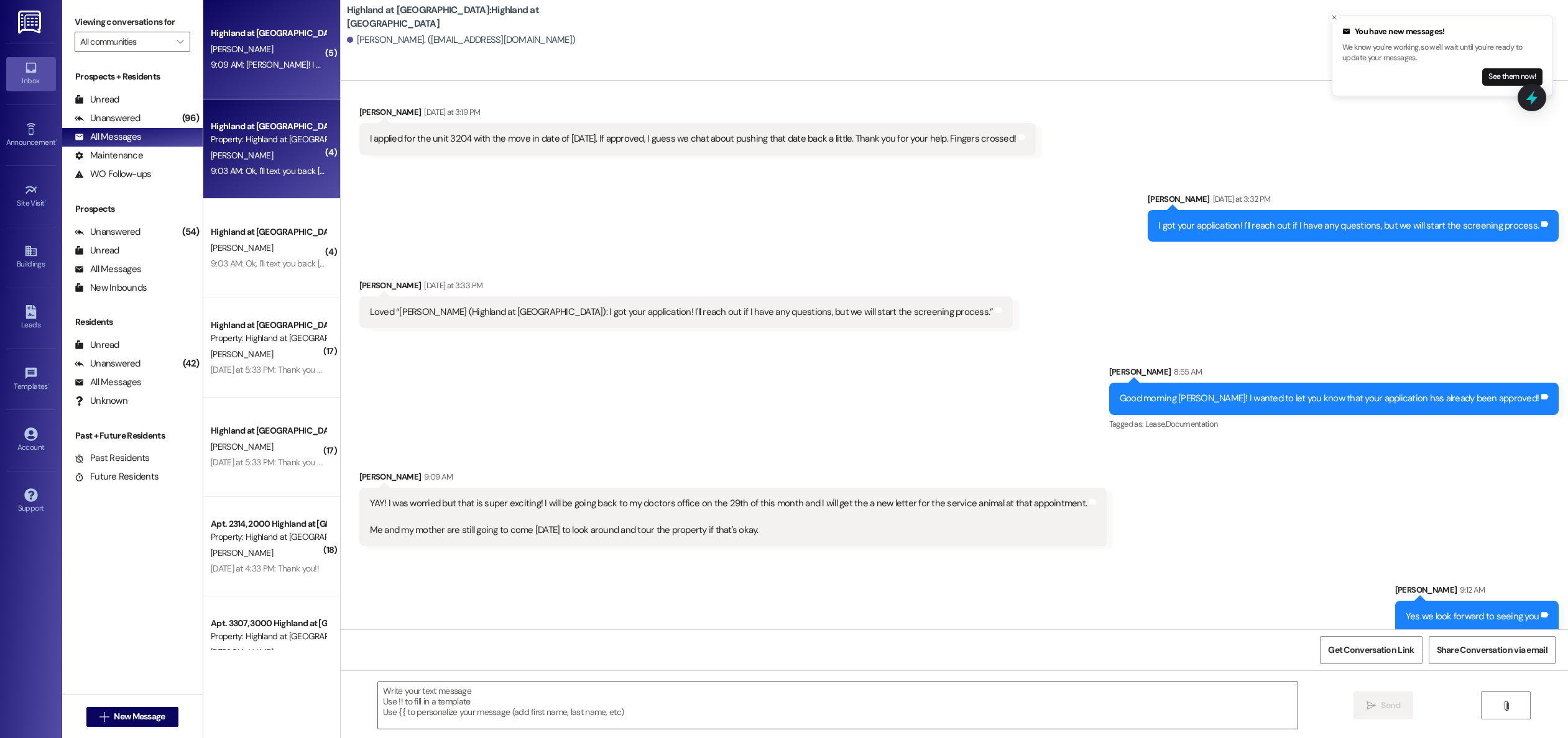
click at [261, 163] on div "9:03 AM: Ok, I'll text you back [DATE] 9:03 AM: Ok, I'll text you back [DATE]" at bounding box center [268, 171] width 118 height 15
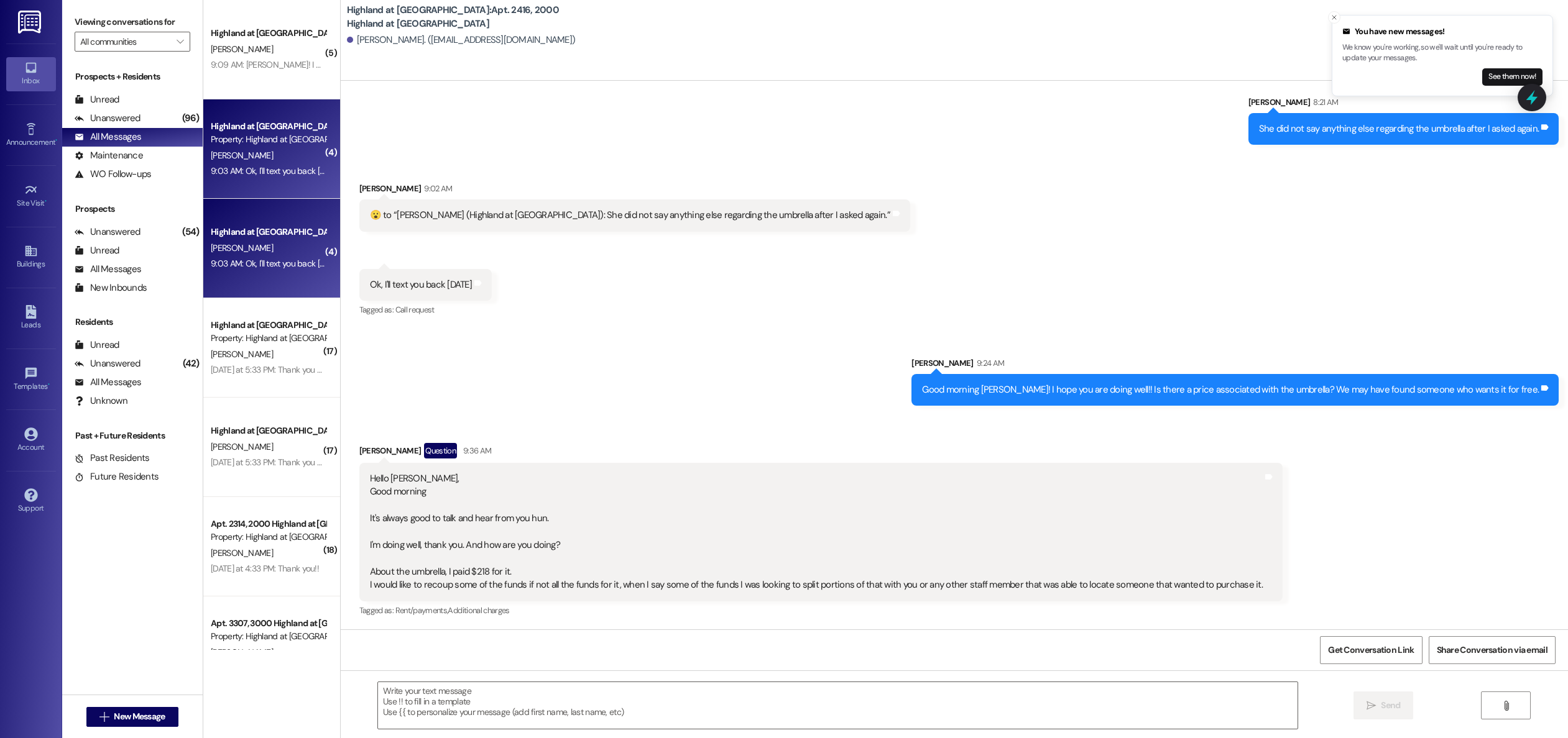
scroll to position [21285, 0]
click at [233, 52] on span "[PERSON_NAME]" at bounding box center [242, 49] width 62 height 11
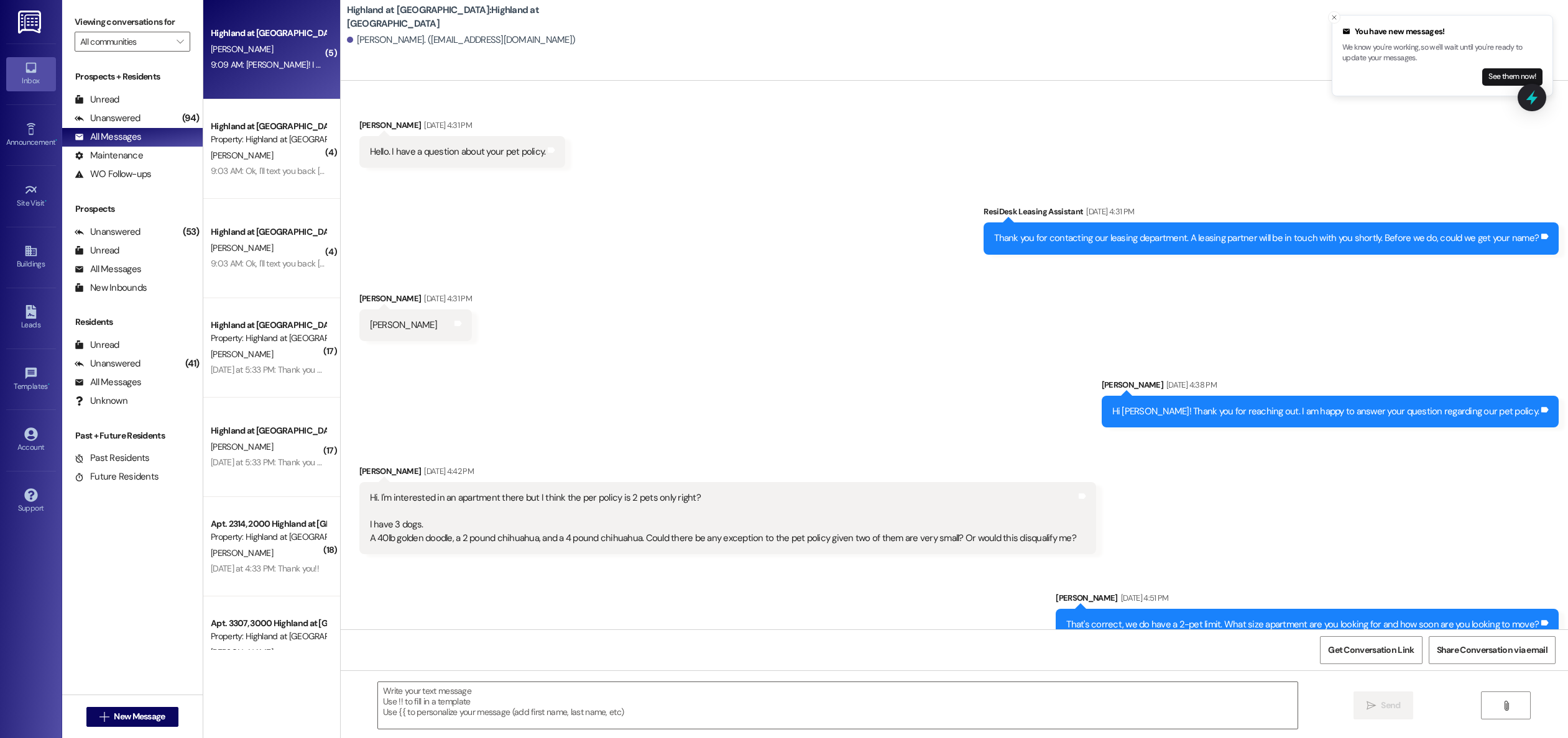
scroll to position [3983, 0]
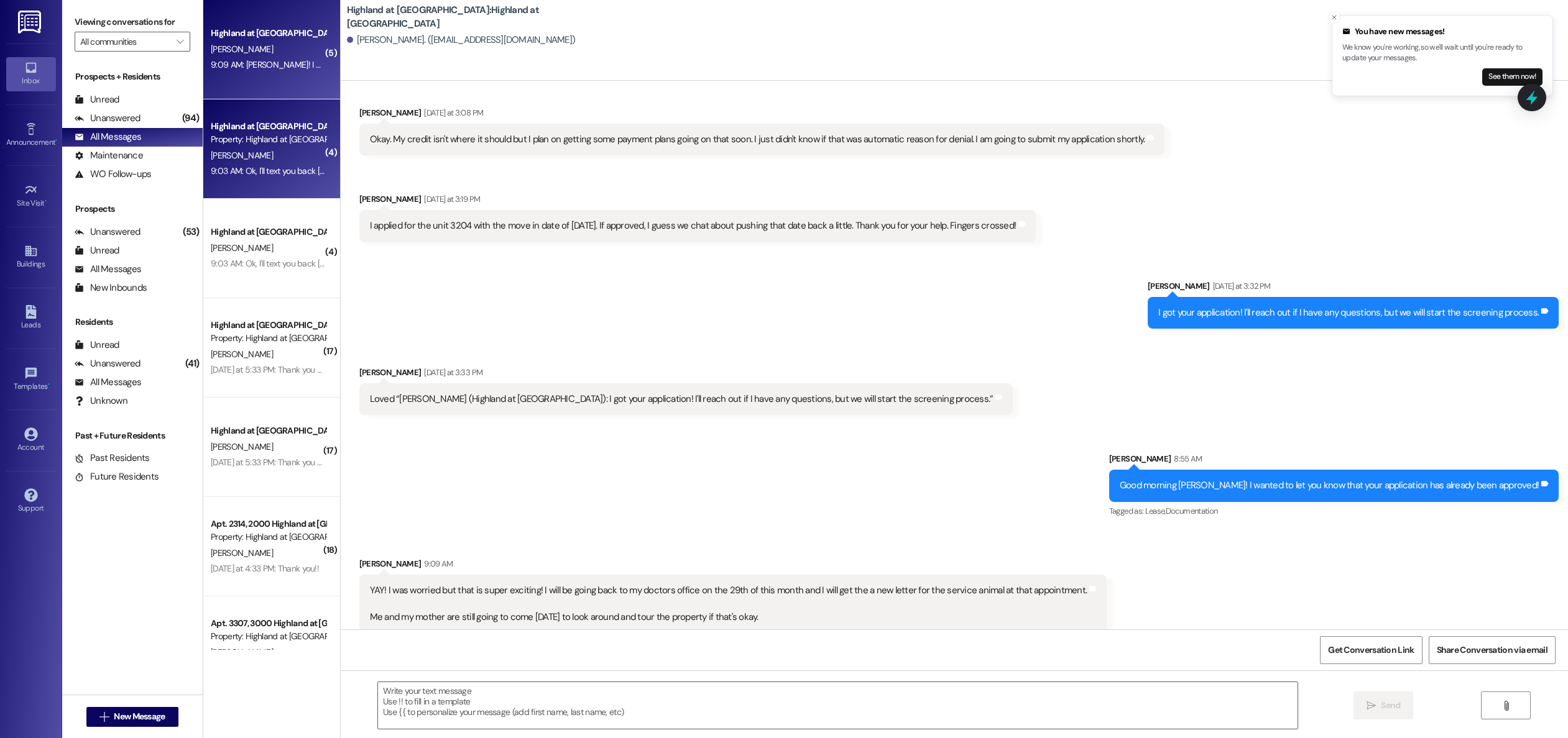
click at [259, 140] on div "Property: Highland at [GEOGRAPHIC_DATA]" at bounding box center [268, 140] width 115 height 13
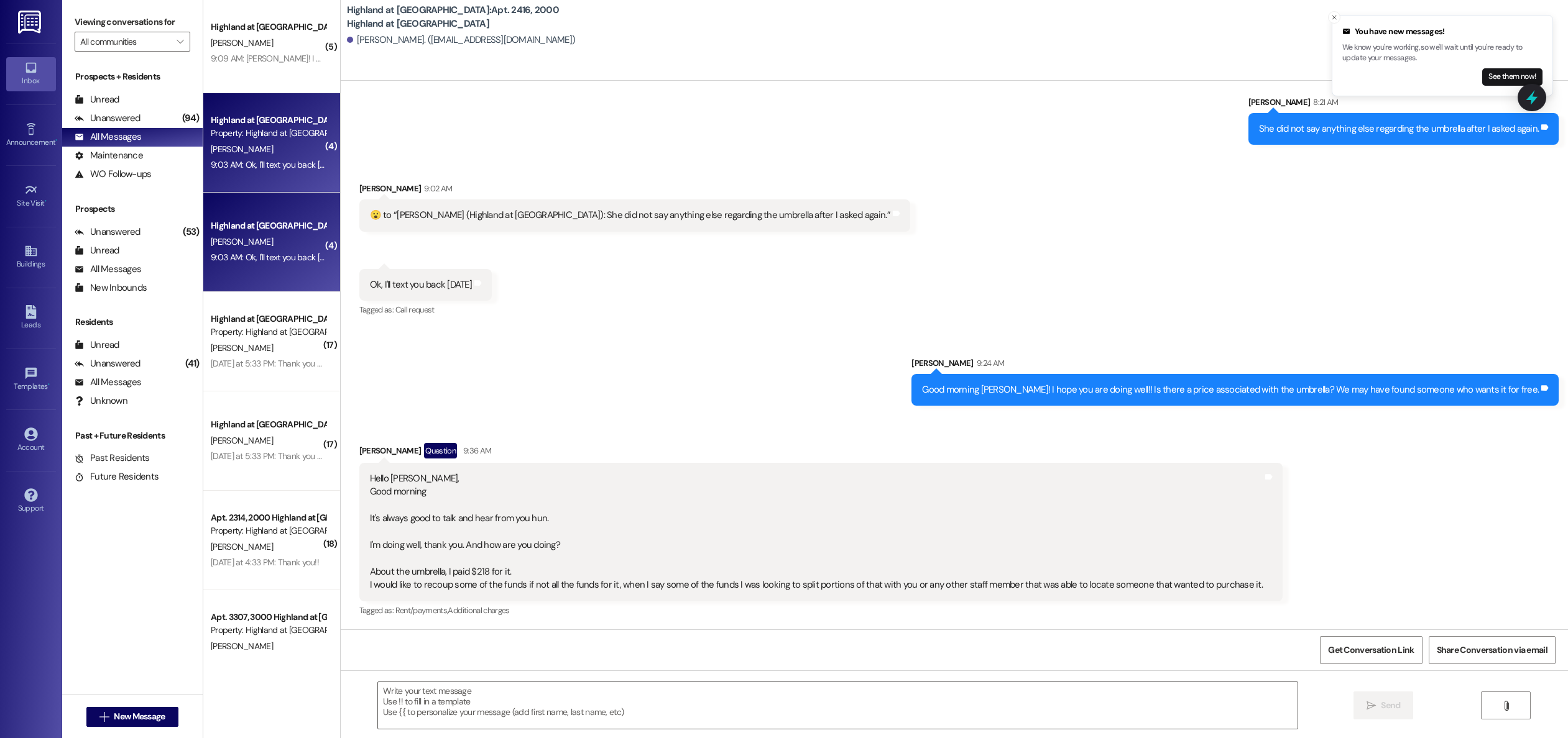
scroll to position [21285, 0]
click at [267, 256] on div "9:03 AM: Ok, I'll text you back [DATE] 9:03 AM: Ok, I'll text you back [DATE]" at bounding box center [276, 256] width 129 height 11
click at [267, 159] on div "9:03 AM: Ok, I'll text you back [DATE] 9:03 AM: Ok, I'll text you back [DATE]" at bounding box center [268, 165] width 118 height 15
click at [545, 362] on div "Sent via SMS [PERSON_NAME] 9:24 AM Good morning [PERSON_NAME]! I hope you are d…" at bounding box center [954, 372] width 1227 height 87
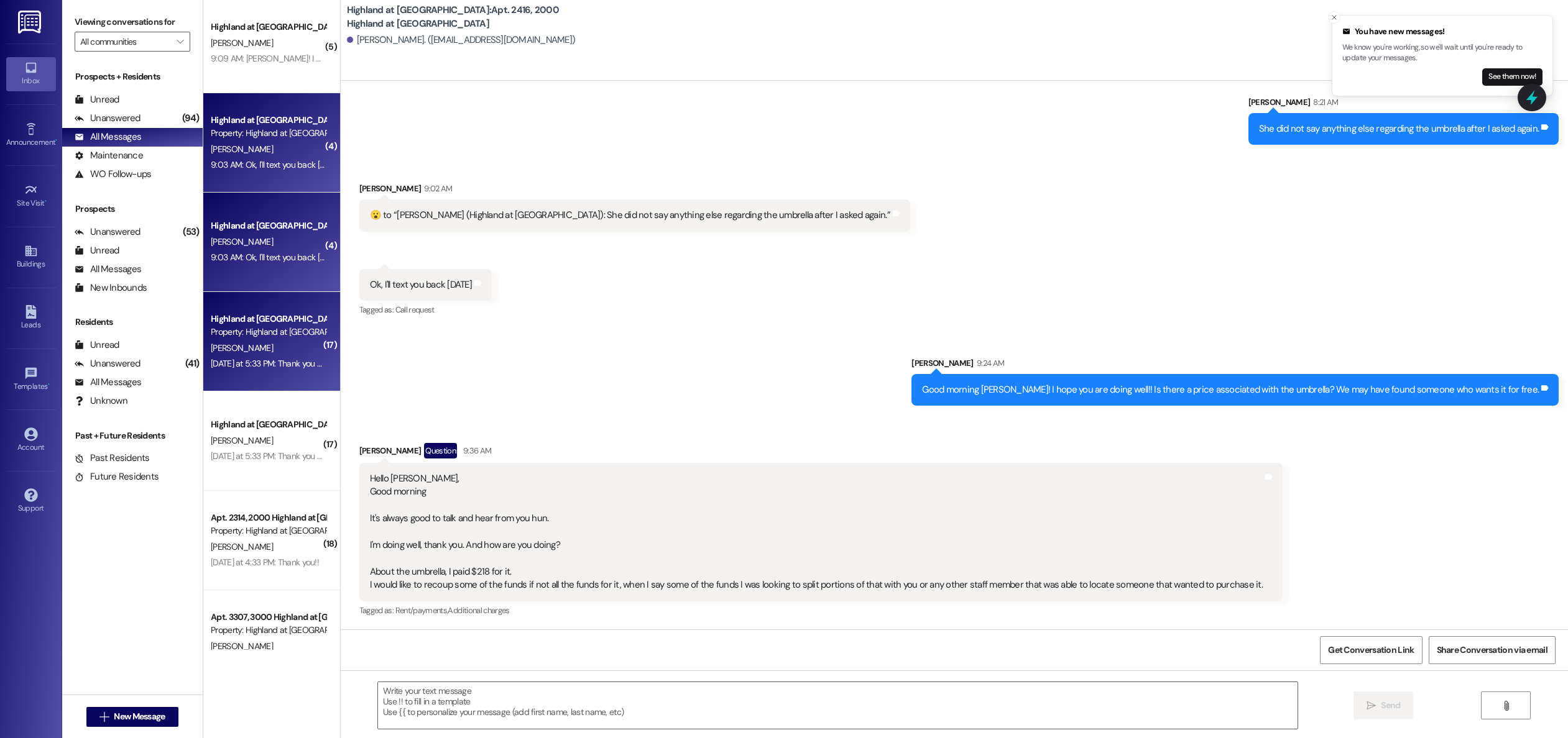
click at [251, 352] on div "[PERSON_NAME]" at bounding box center [268, 348] width 118 height 15
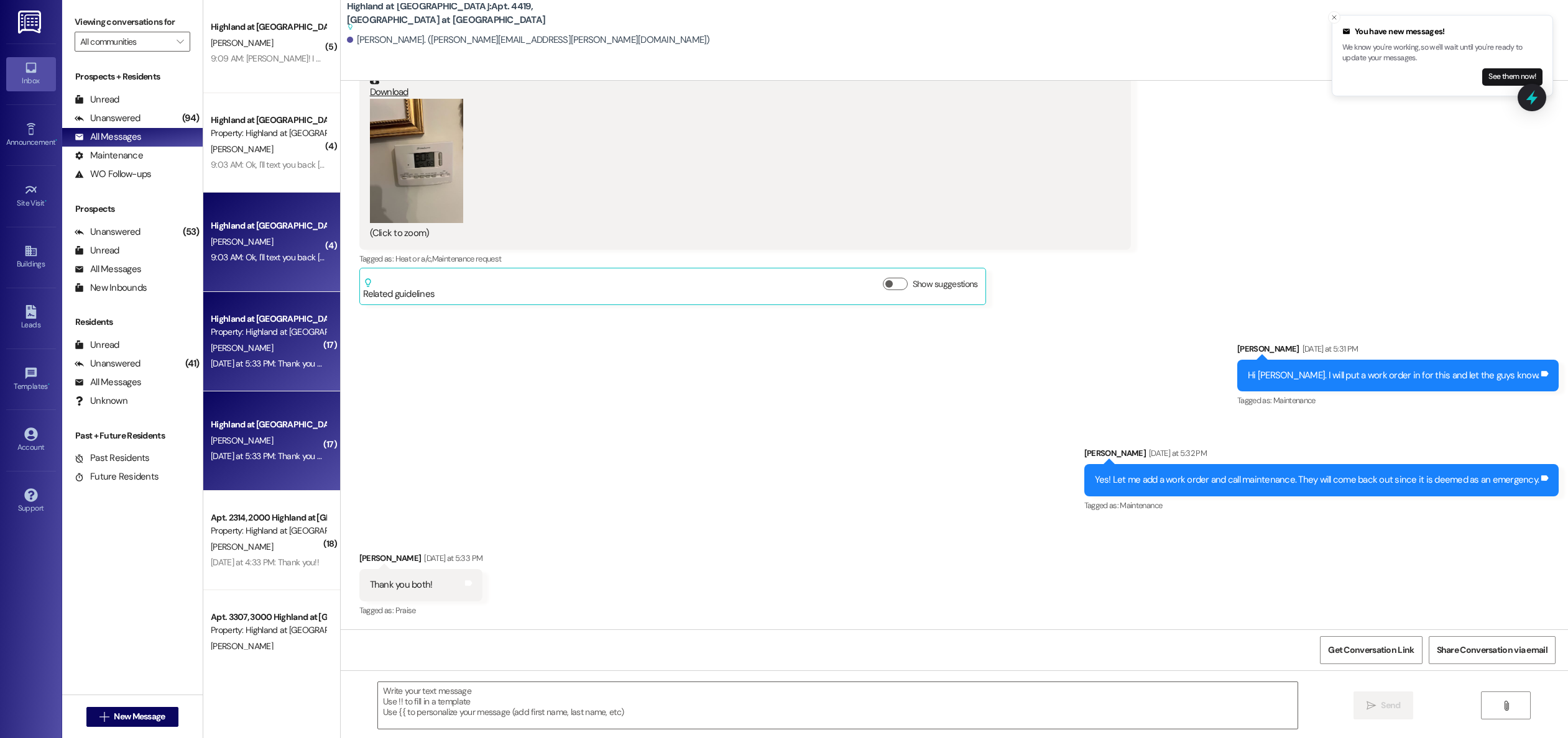
click at [254, 247] on div "[PERSON_NAME]" at bounding box center [268, 242] width 118 height 15
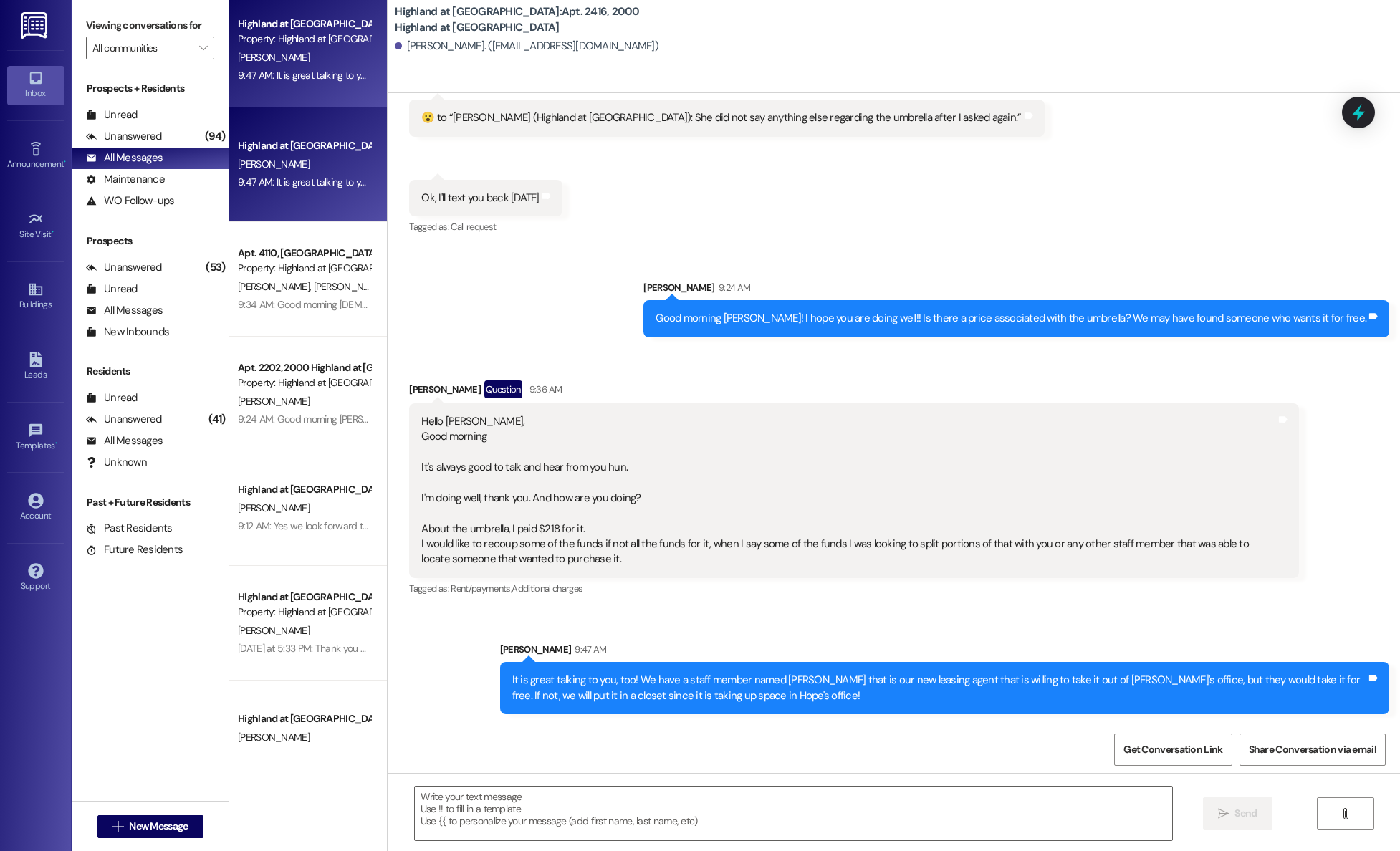
scroll to position [25274, 0]
